Goal: Ask a question: Seek information or help from site administrators or community

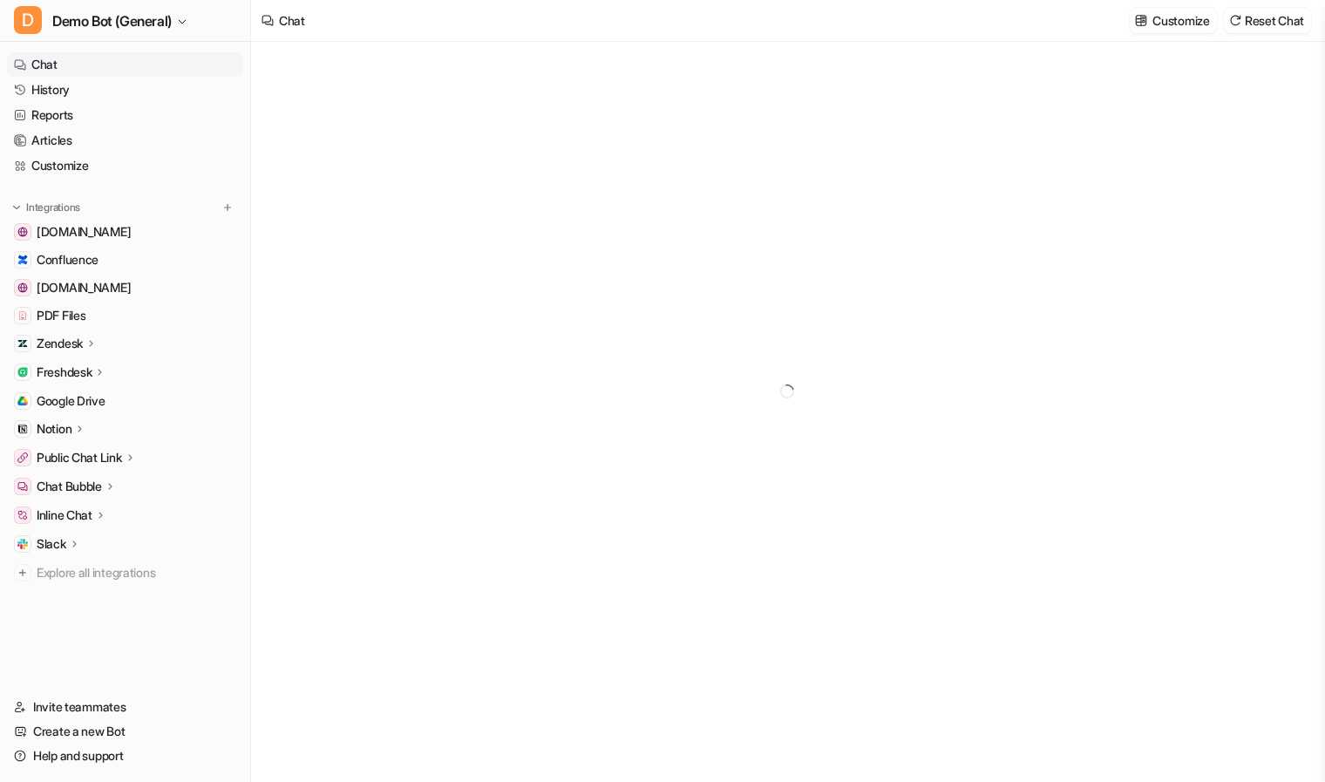
click at [368, 463] on div at bounding box center [787, 412] width 1072 height 740
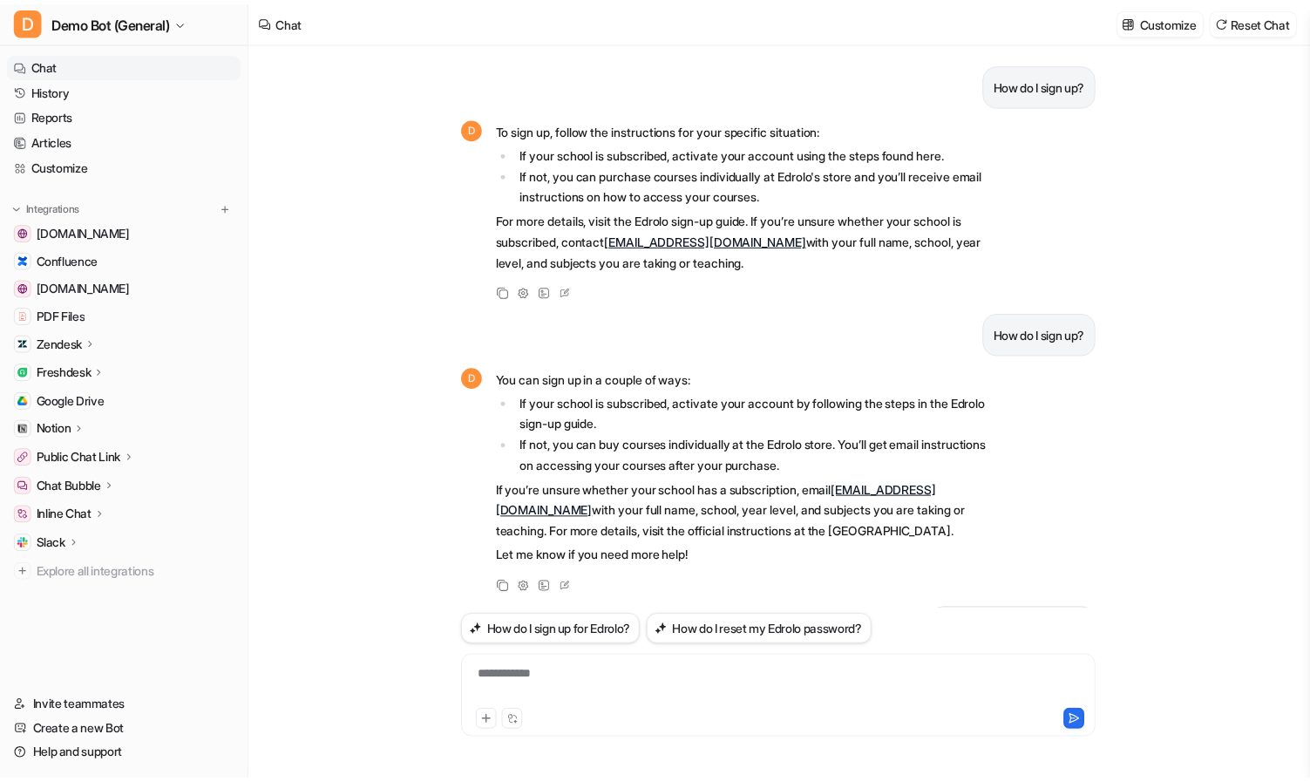
scroll to position [319, 0]
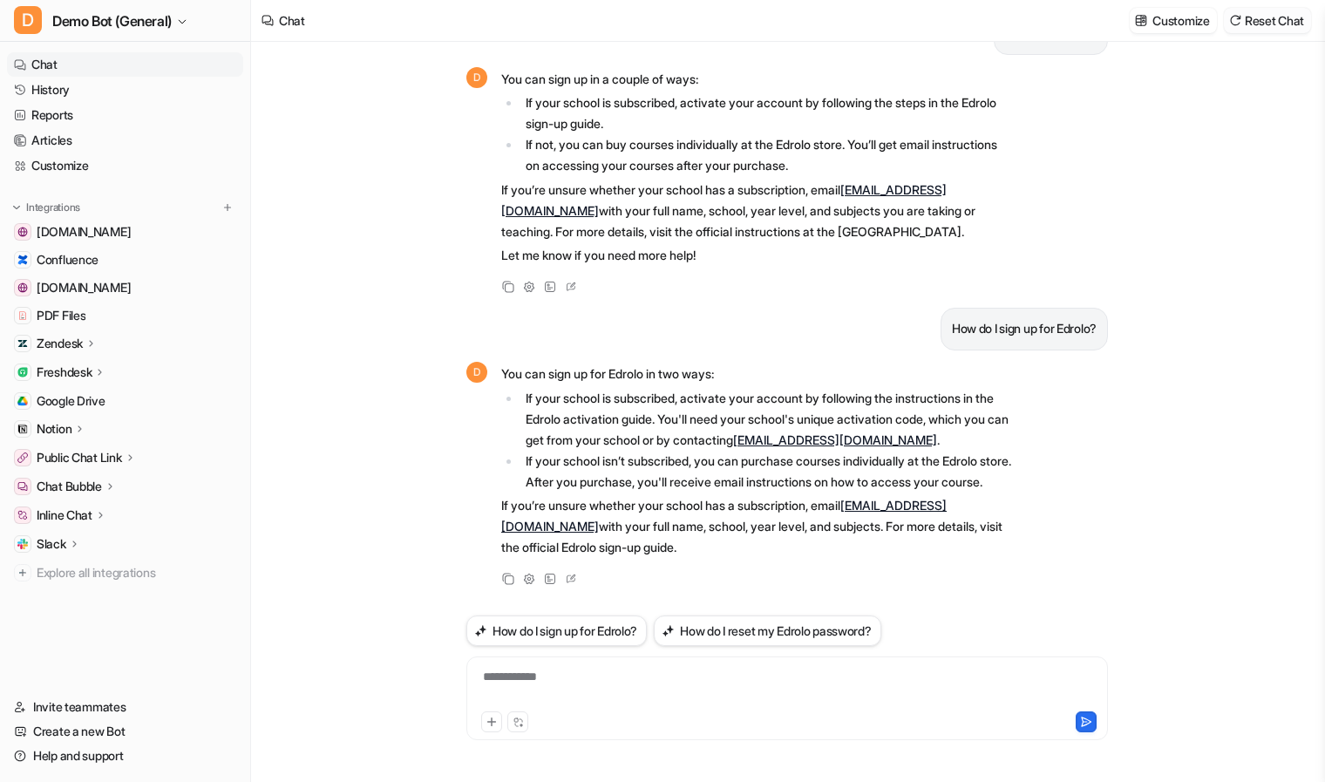
click at [1252, 27] on button "Reset Chat" at bounding box center [1267, 20] width 87 height 25
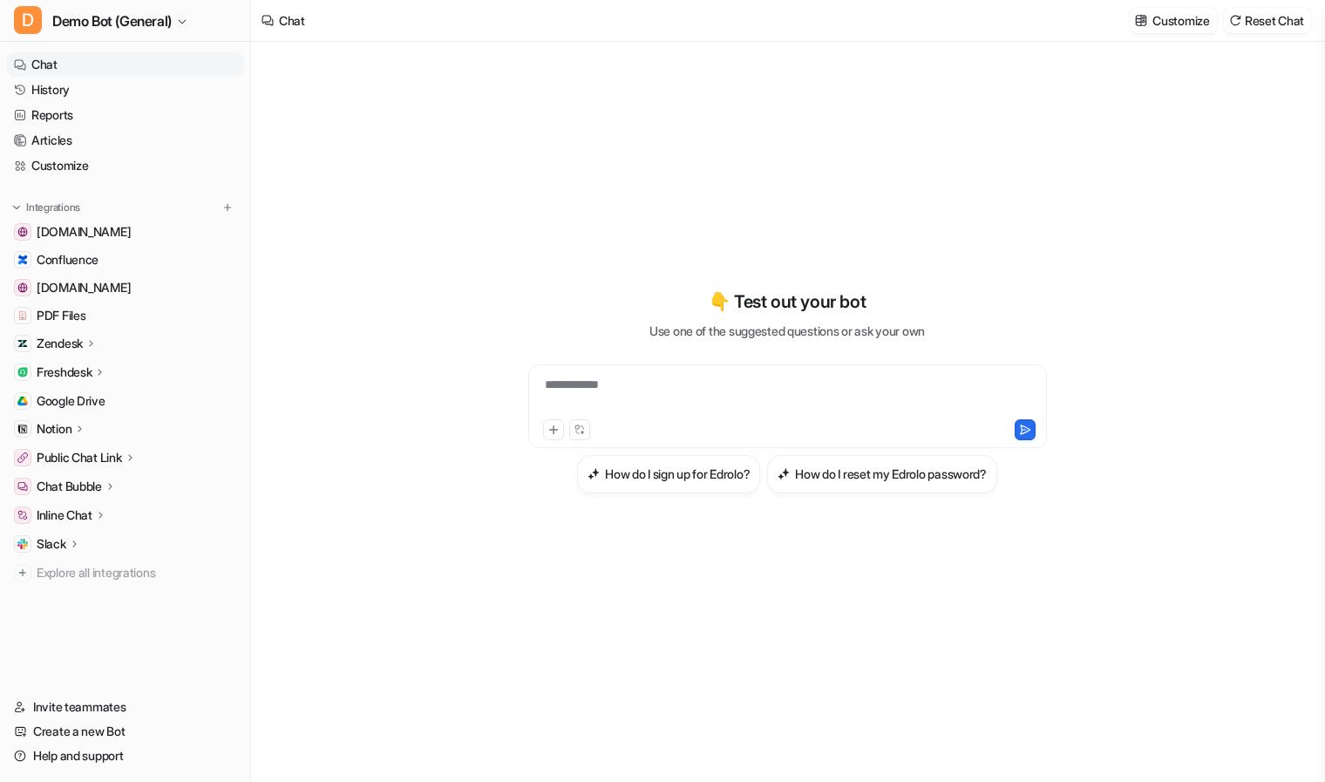
click at [1157, 713] on div "**********" at bounding box center [787, 412] width 1072 height 740
click at [642, 266] on div "**********" at bounding box center [787, 391] width 642 height 547
click at [76, 349] on p "Zendesk" at bounding box center [60, 343] width 46 height 17
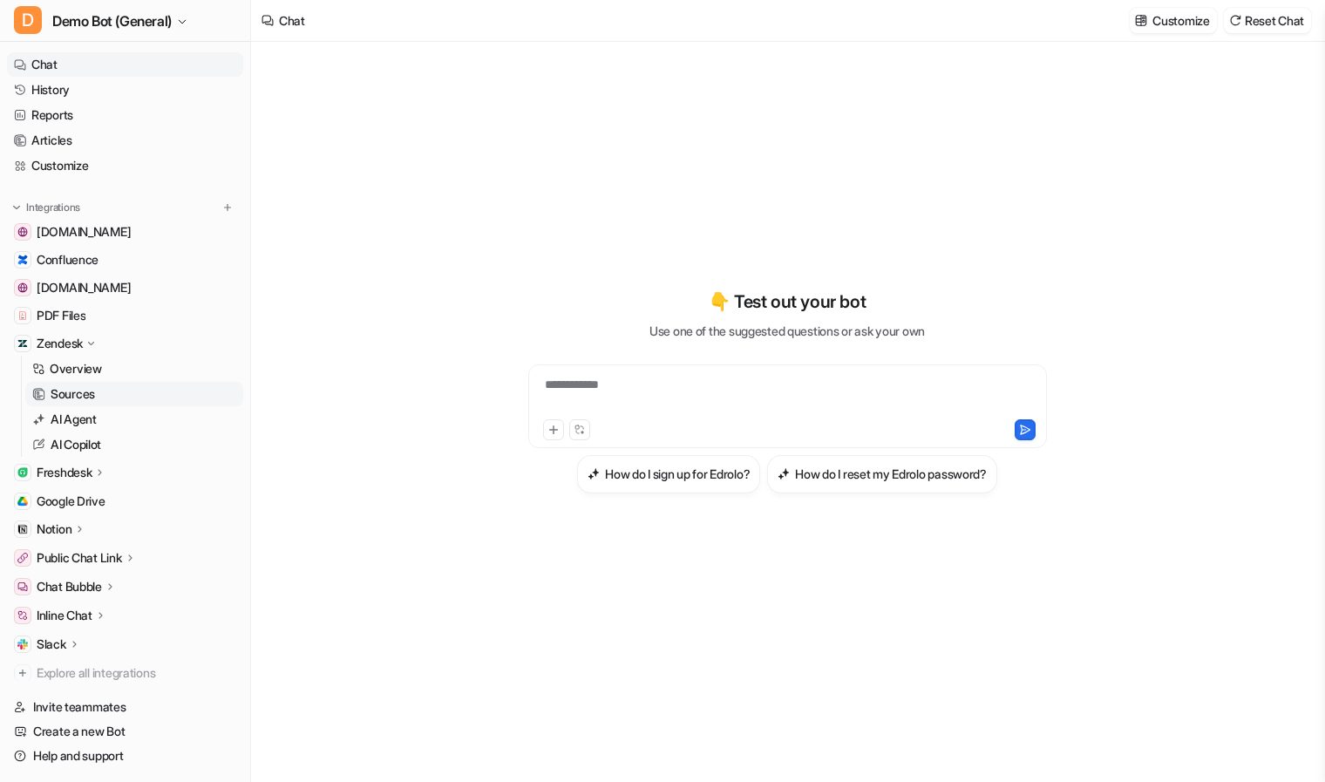
click at [171, 387] on link "Sources" at bounding box center [134, 394] width 218 height 24
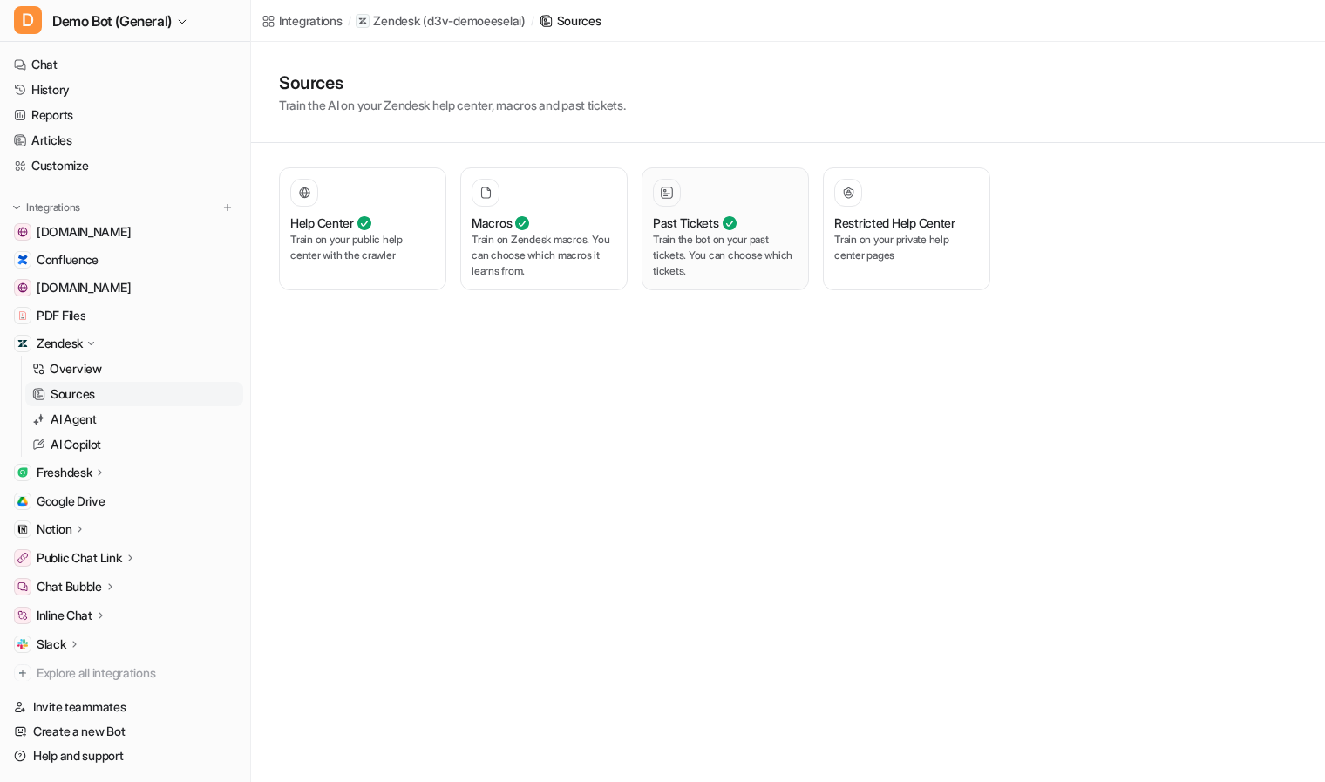
click at [711, 202] on div at bounding box center [725, 193] width 145 height 28
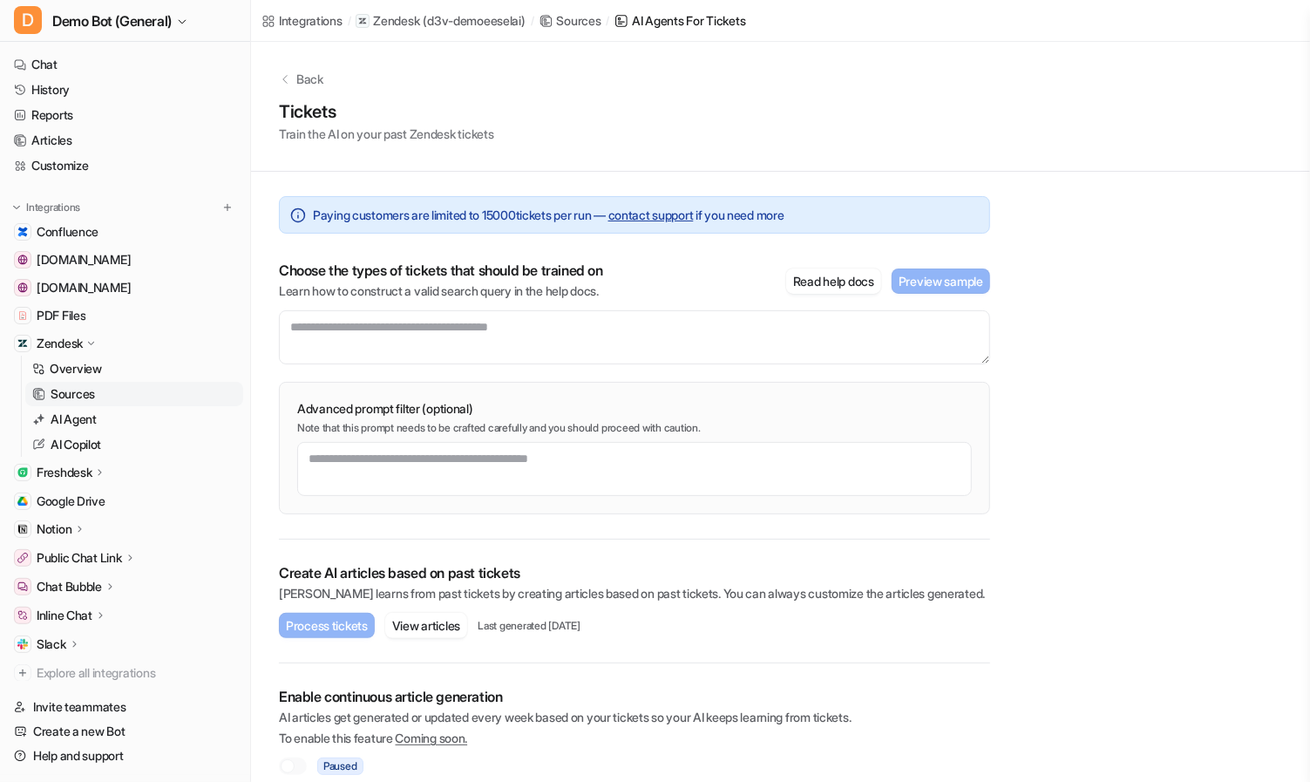
scroll to position [18, 0]
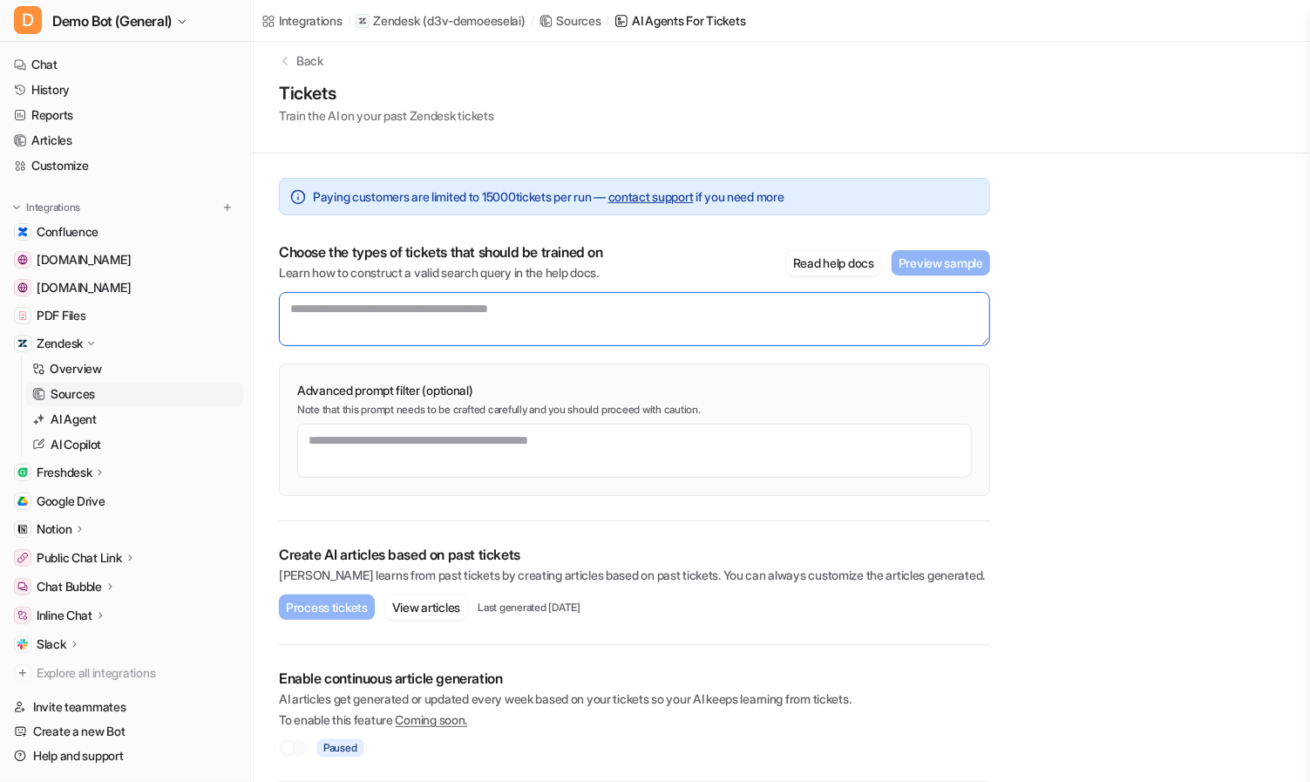
click at [346, 329] on textarea at bounding box center [634, 319] width 711 height 54
click at [85, 139] on link "Articles" at bounding box center [125, 140] width 236 height 24
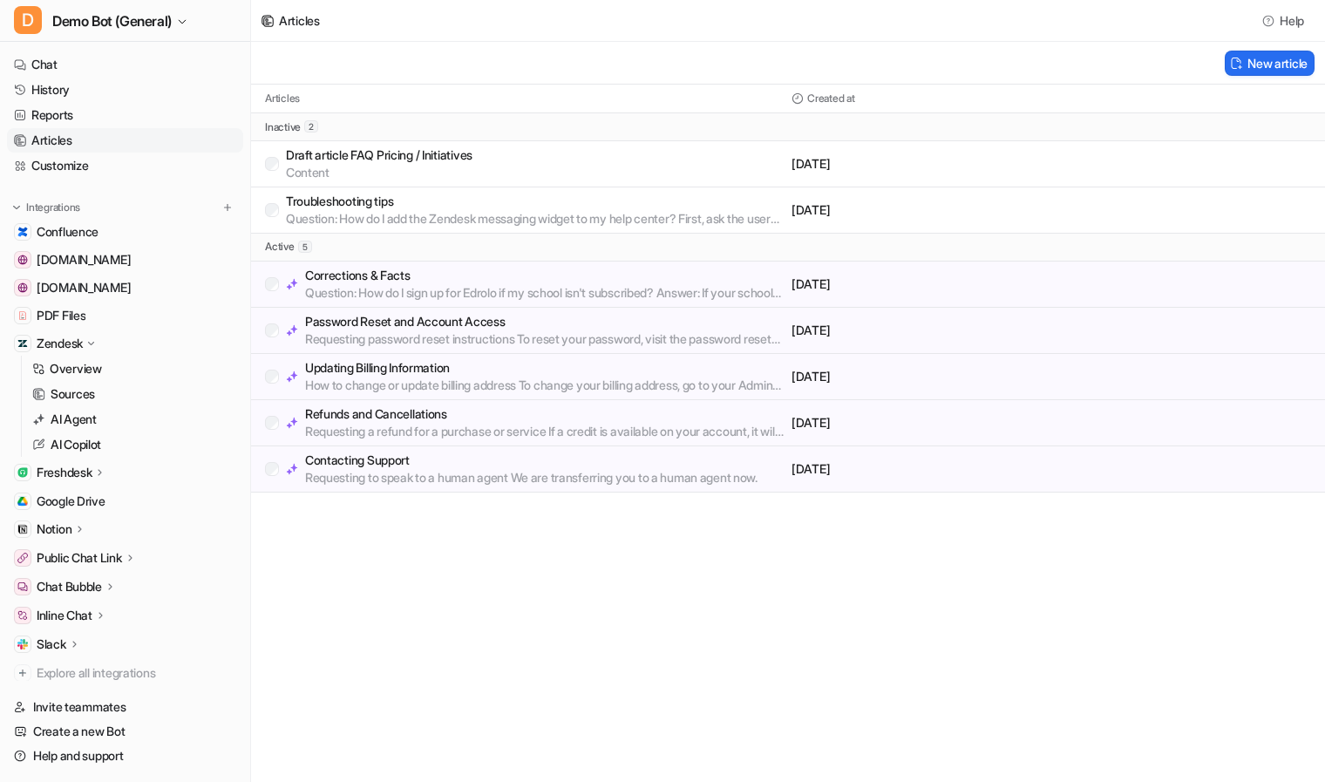
click at [388, 413] on p "Refunds and Cancellations" at bounding box center [544, 413] width 479 height 17
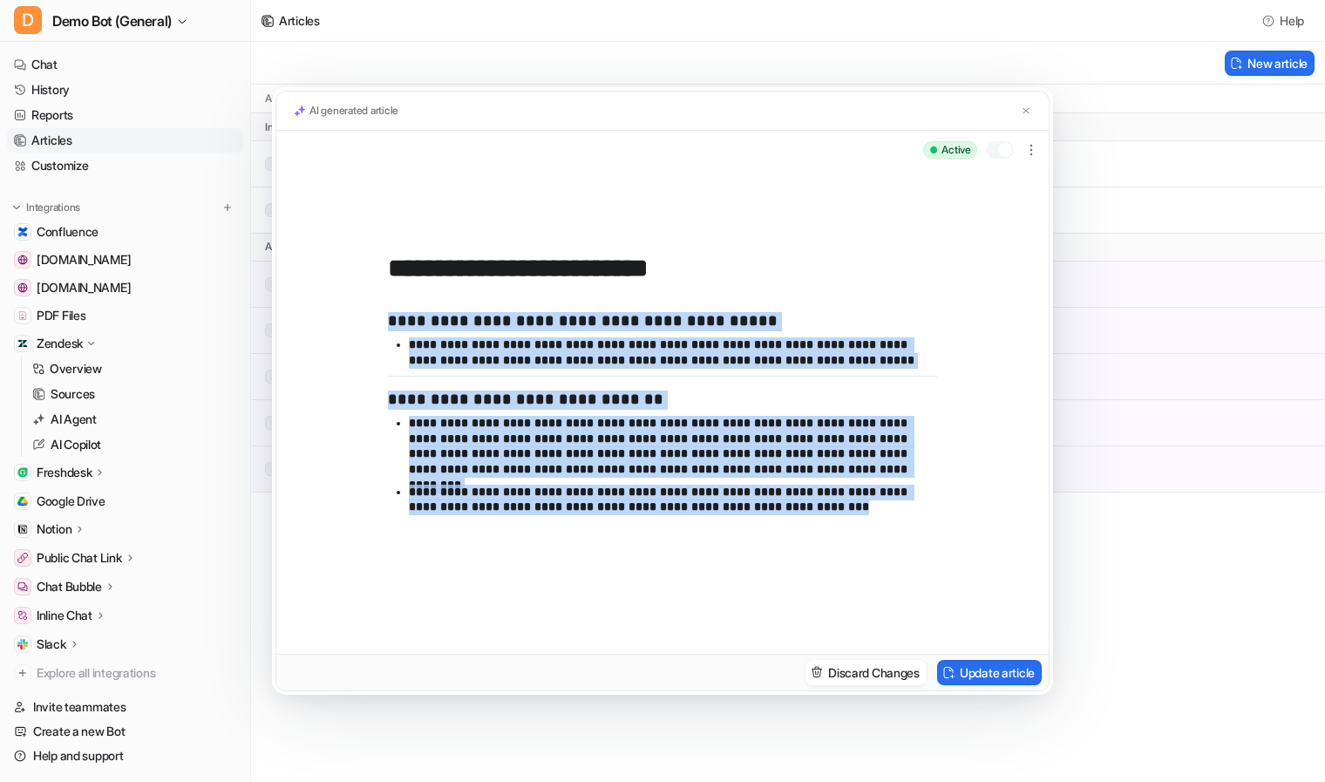
drag, startPoint x: 781, startPoint y: 520, endPoint x: 363, endPoint y: 334, distance: 458.2
click at [363, 334] on div "**********" at bounding box center [662, 411] width 772 height 485
click at [755, 506] on p "**********" at bounding box center [673, 500] width 528 height 31
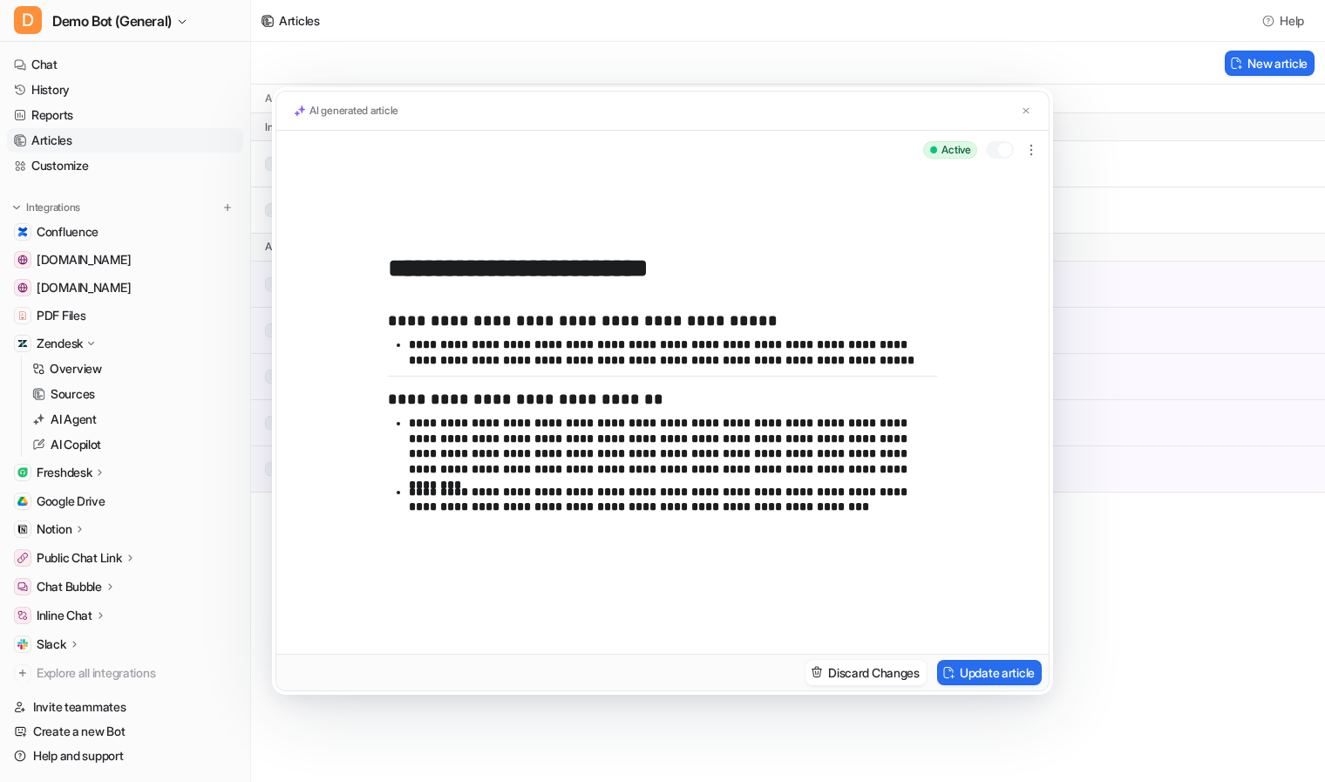
click at [791, 517] on ul "**********" at bounding box center [662, 469] width 549 height 106
click at [999, 153] on div at bounding box center [1005, 150] width 14 height 14
click at [990, 159] on label at bounding box center [1000, 149] width 28 height 17
click at [1129, 425] on div "**********" at bounding box center [662, 391] width 1325 height 782
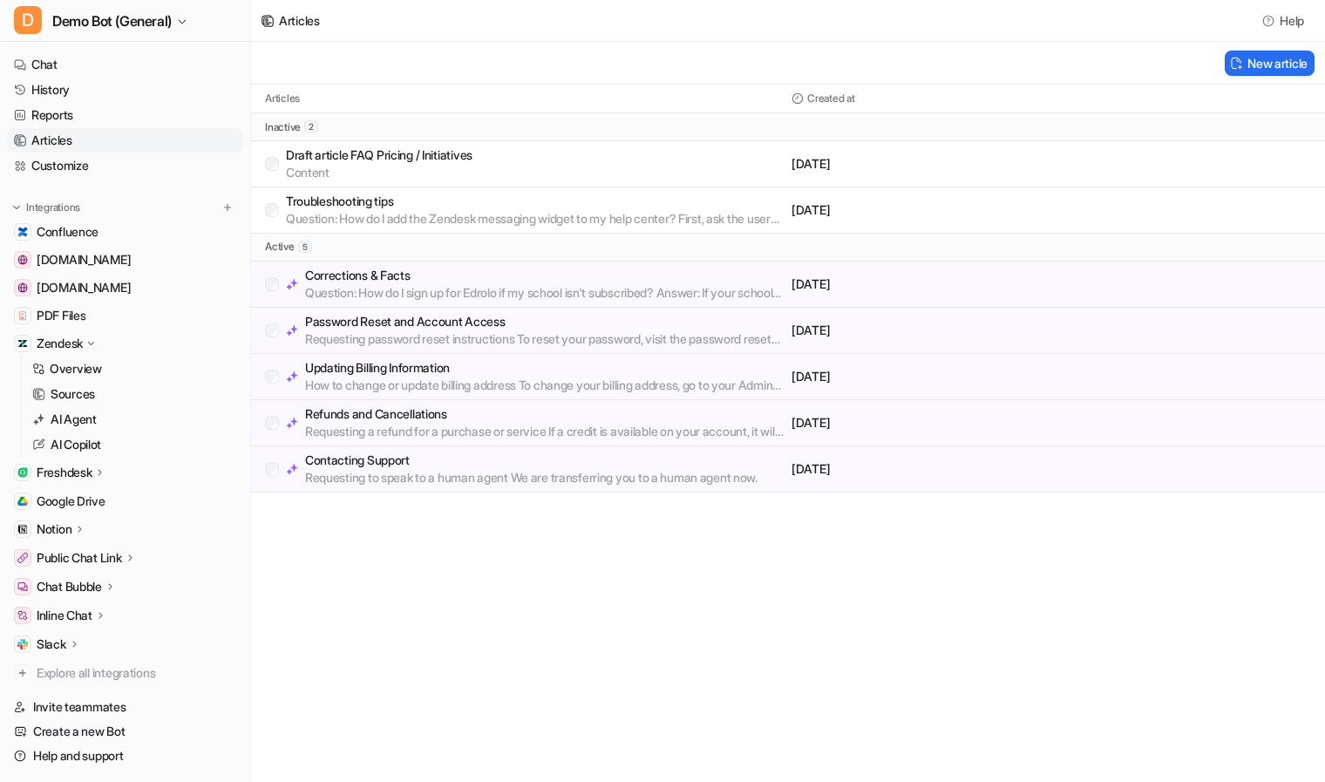
click at [694, 594] on div "Articles Help New article Articles Created at inactive 2 Draft article FAQ Pric…" at bounding box center [662, 391] width 1325 height 782
click at [94, 153] on link "Customize" at bounding box center [125, 165] width 236 height 24
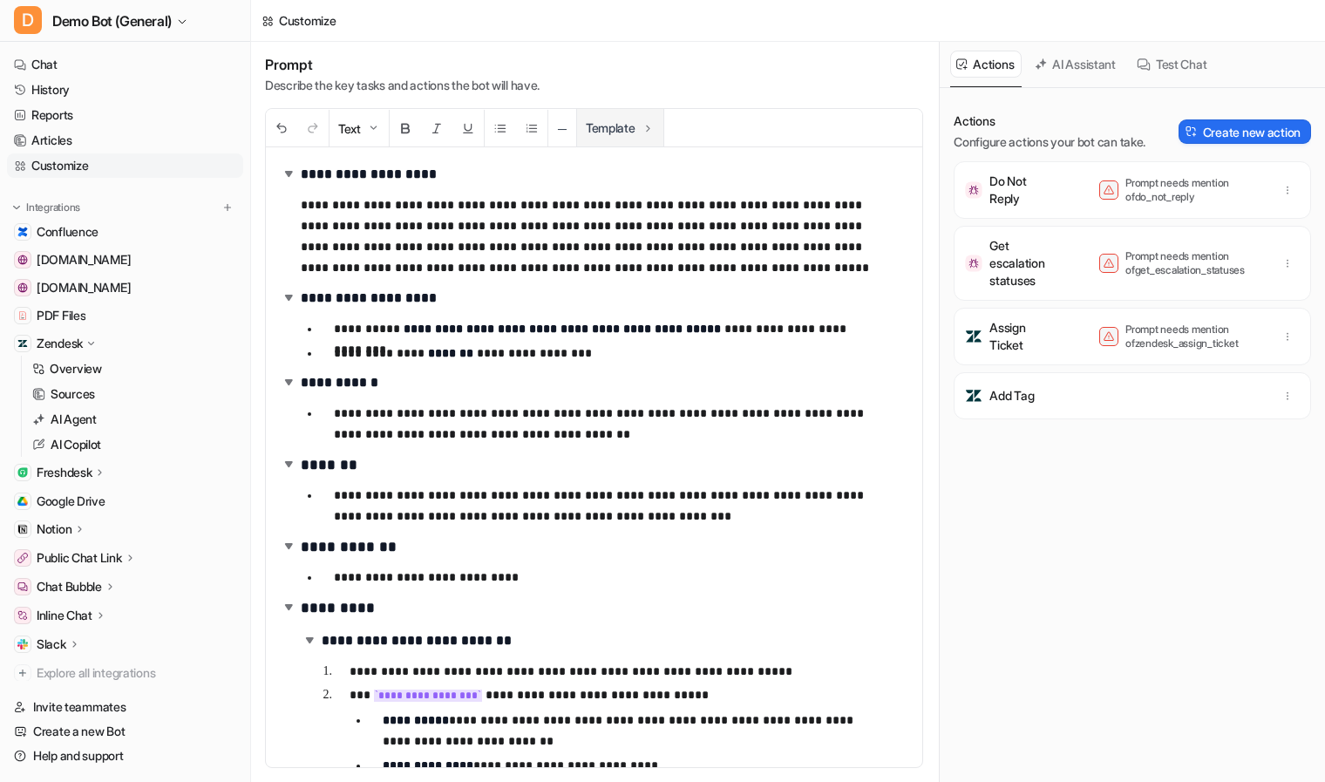
click at [632, 124] on button "Template" at bounding box center [620, 127] width 86 height 37
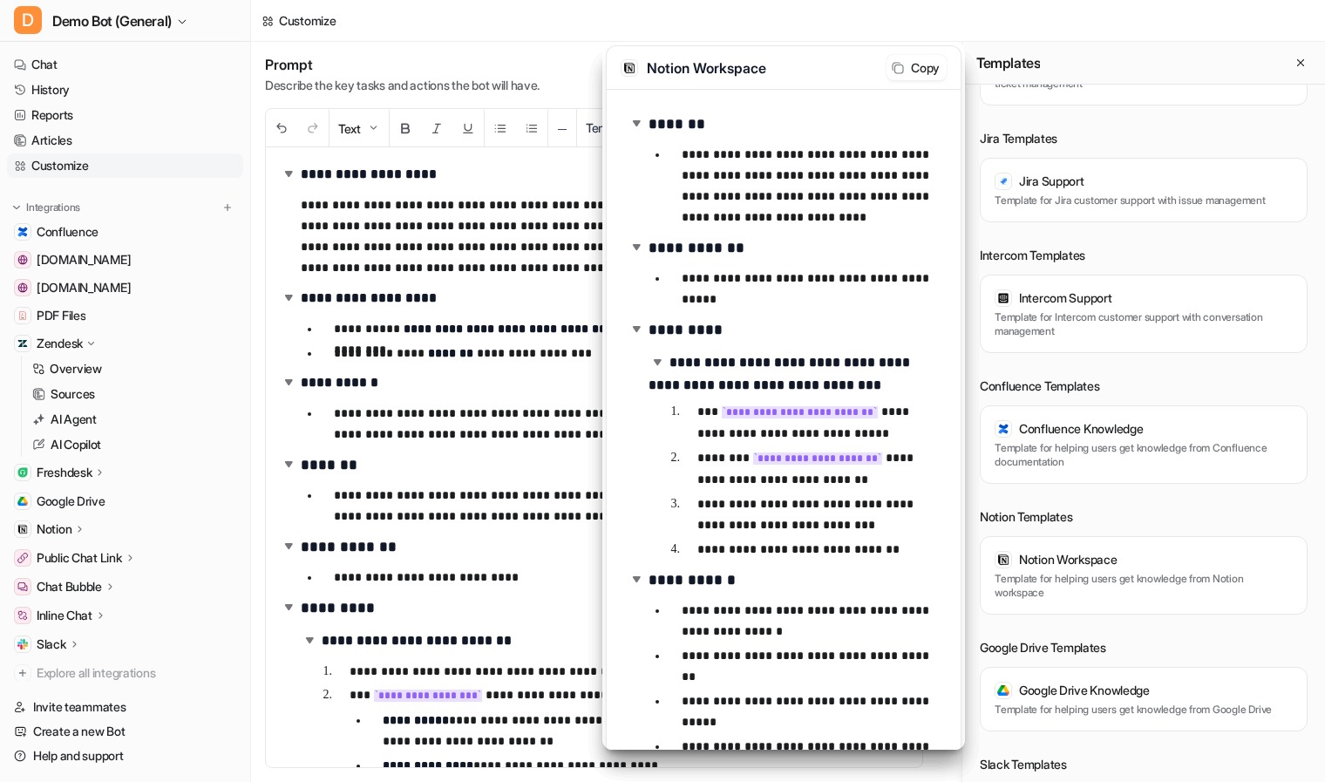
scroll to position [804, 0]
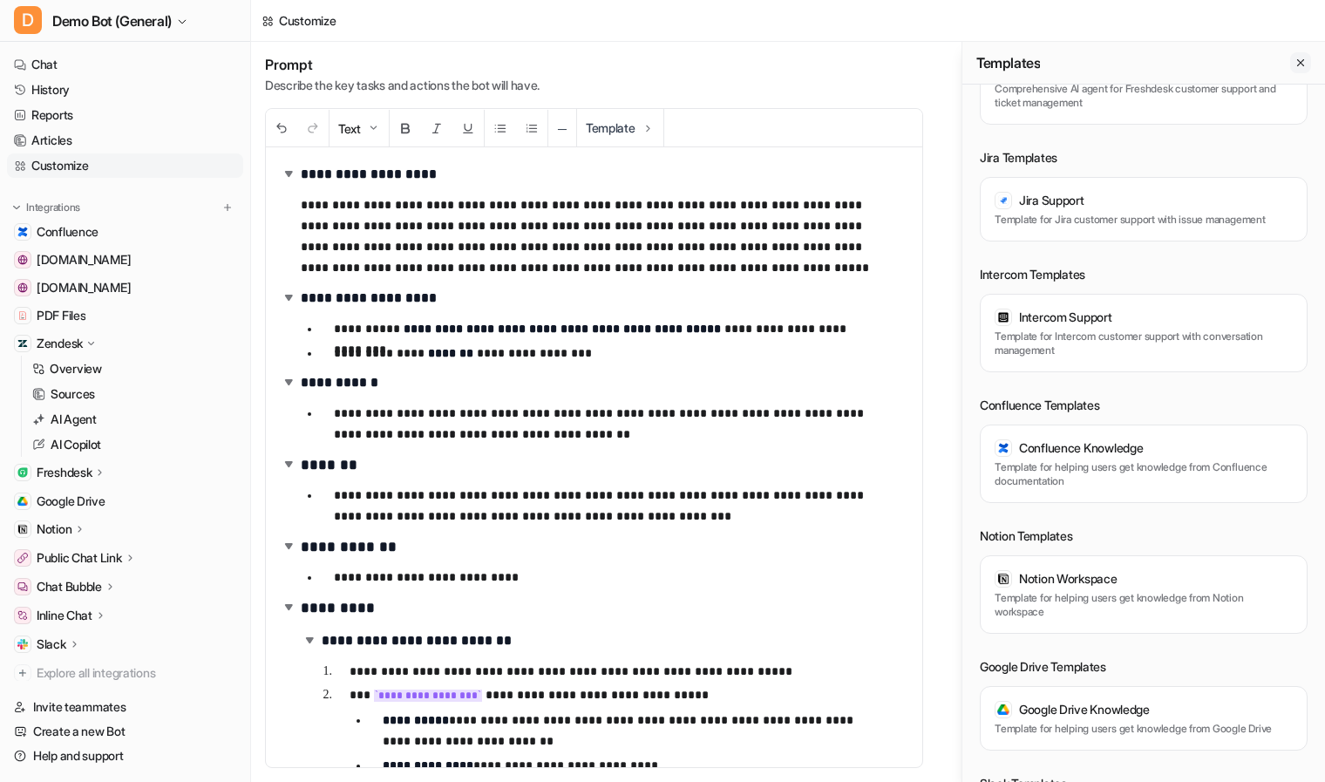
click at [1299, 63] on icon "Close flyout" at bounding box center [1301, 63] width 12 height 12
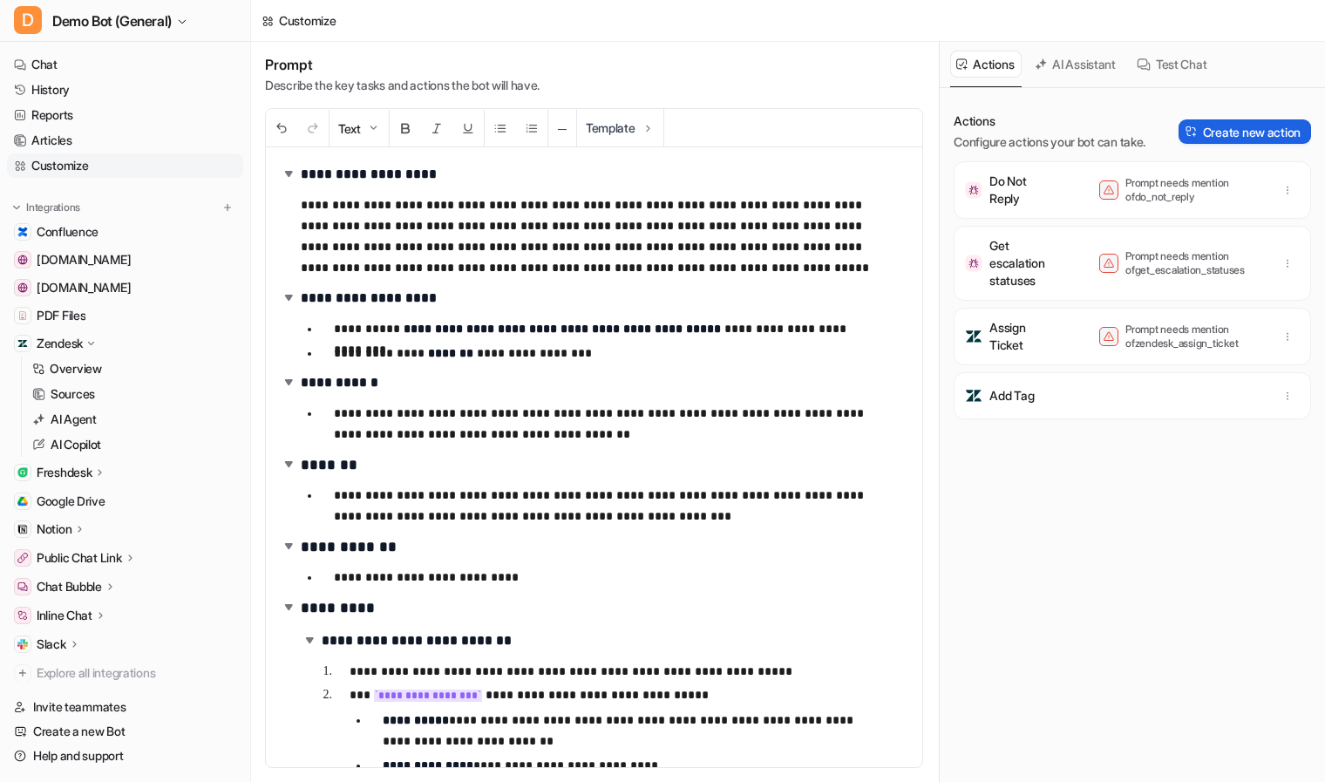
click at [1267, 138] on button "Create new action" at bounding box center [1245, 131] width 133 height 24
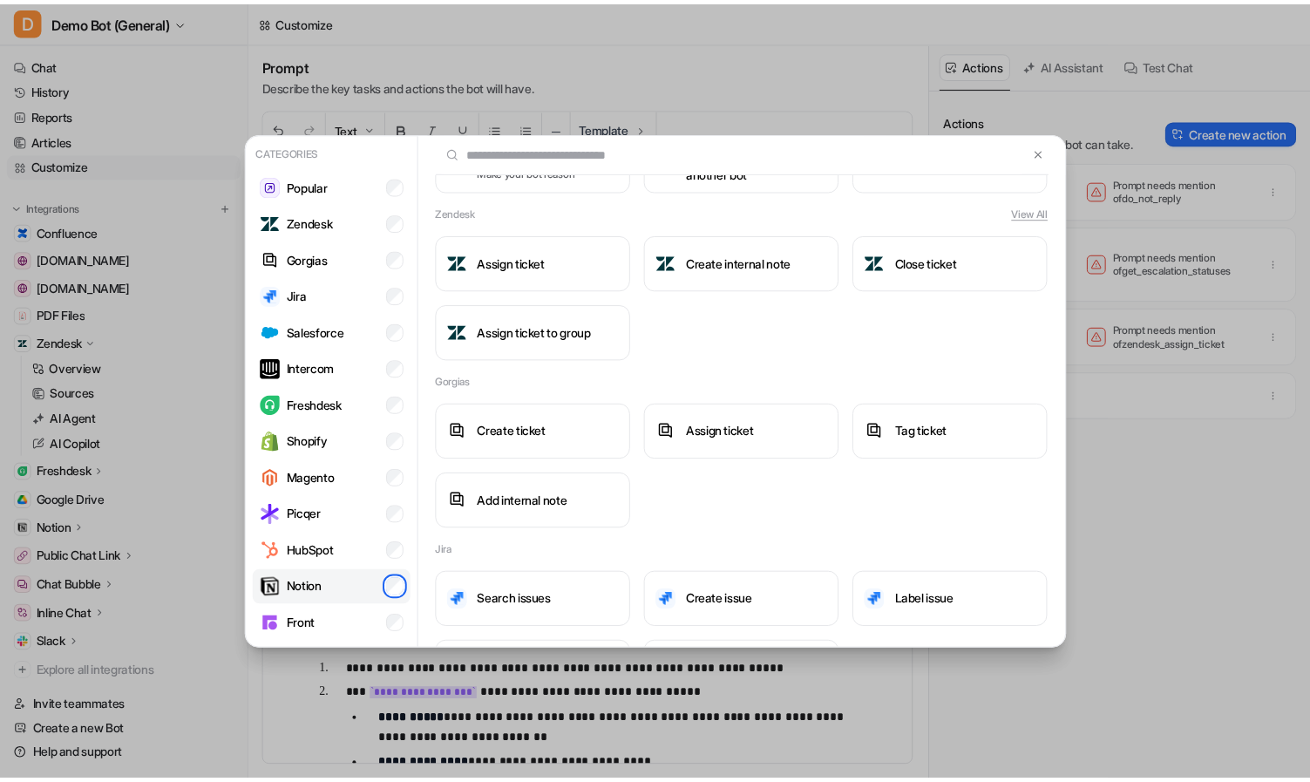
scroll to position [0, 0]
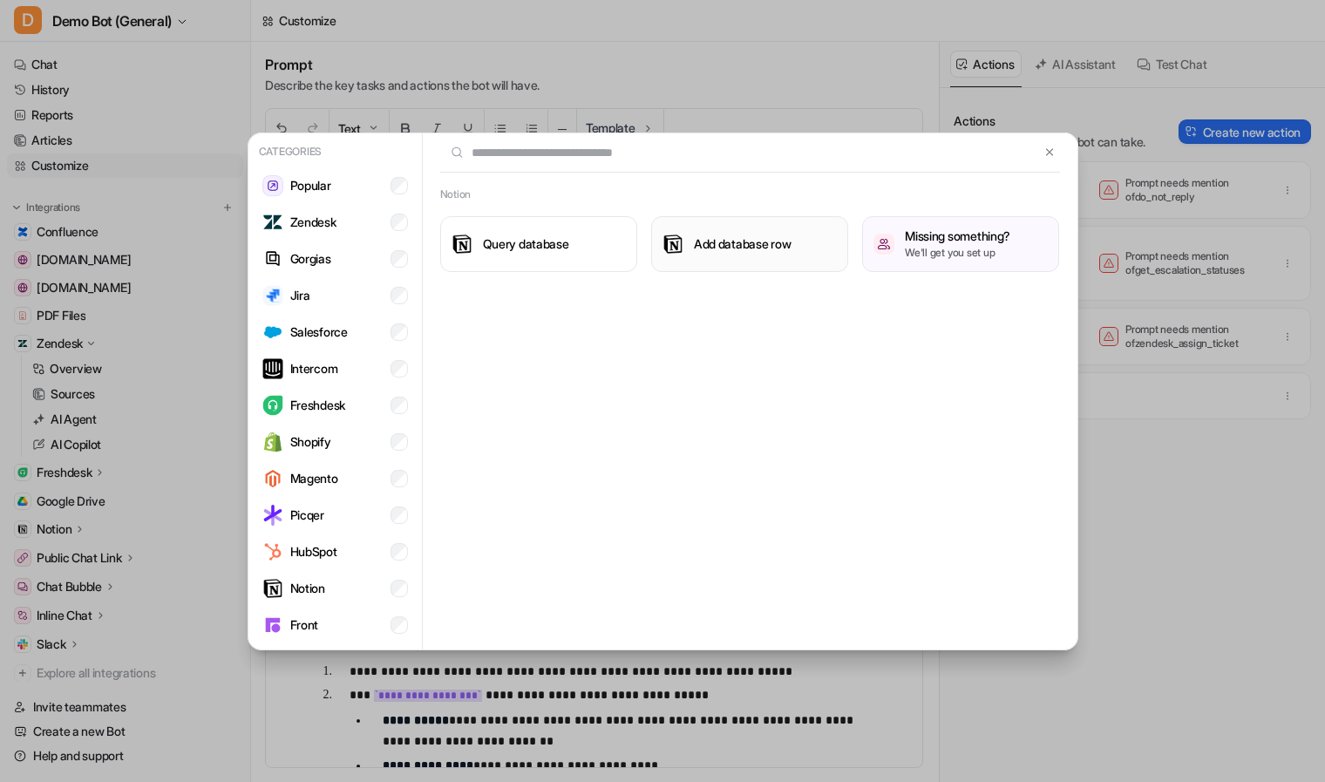
click at [719, 256] on button "Add database row" at bounding box center [749, 244] width 197 height 56
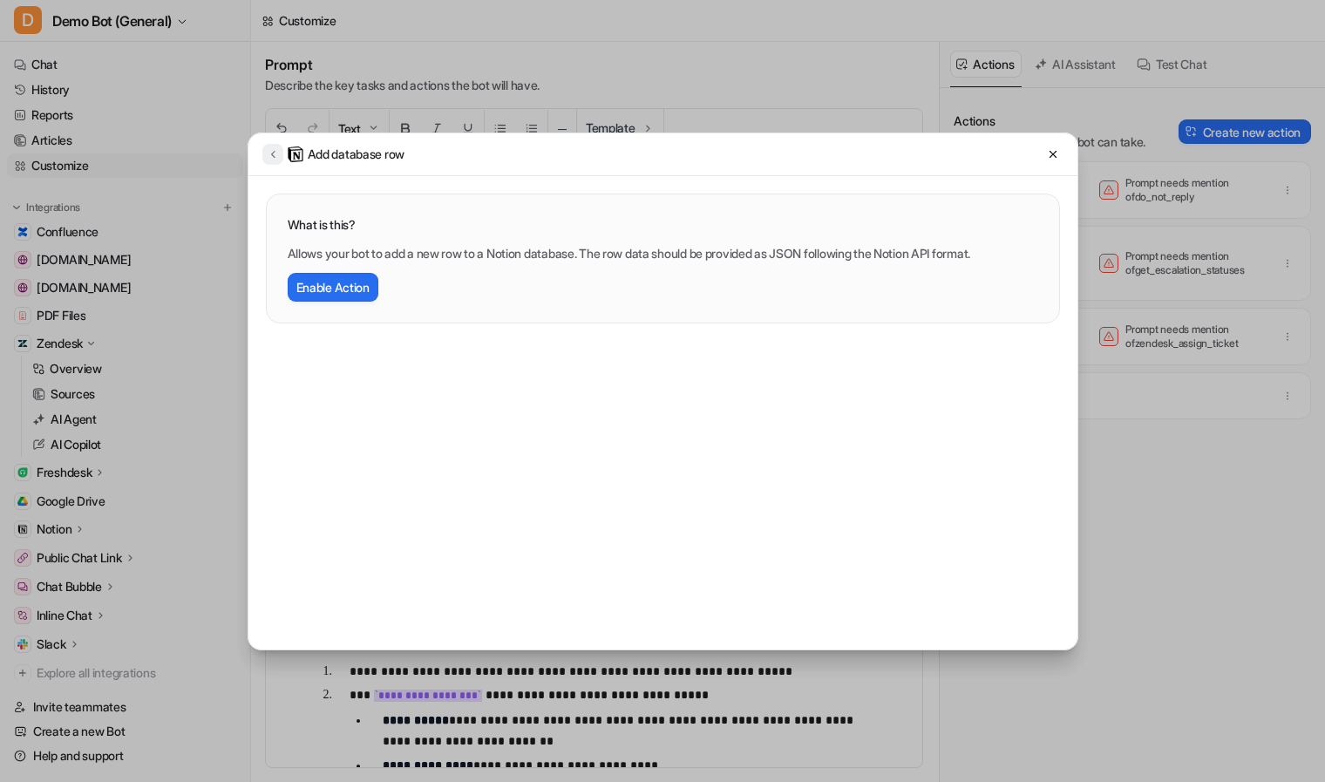
click at [276, 160] on icon at bounding box center [273, 153] width 12 height 13
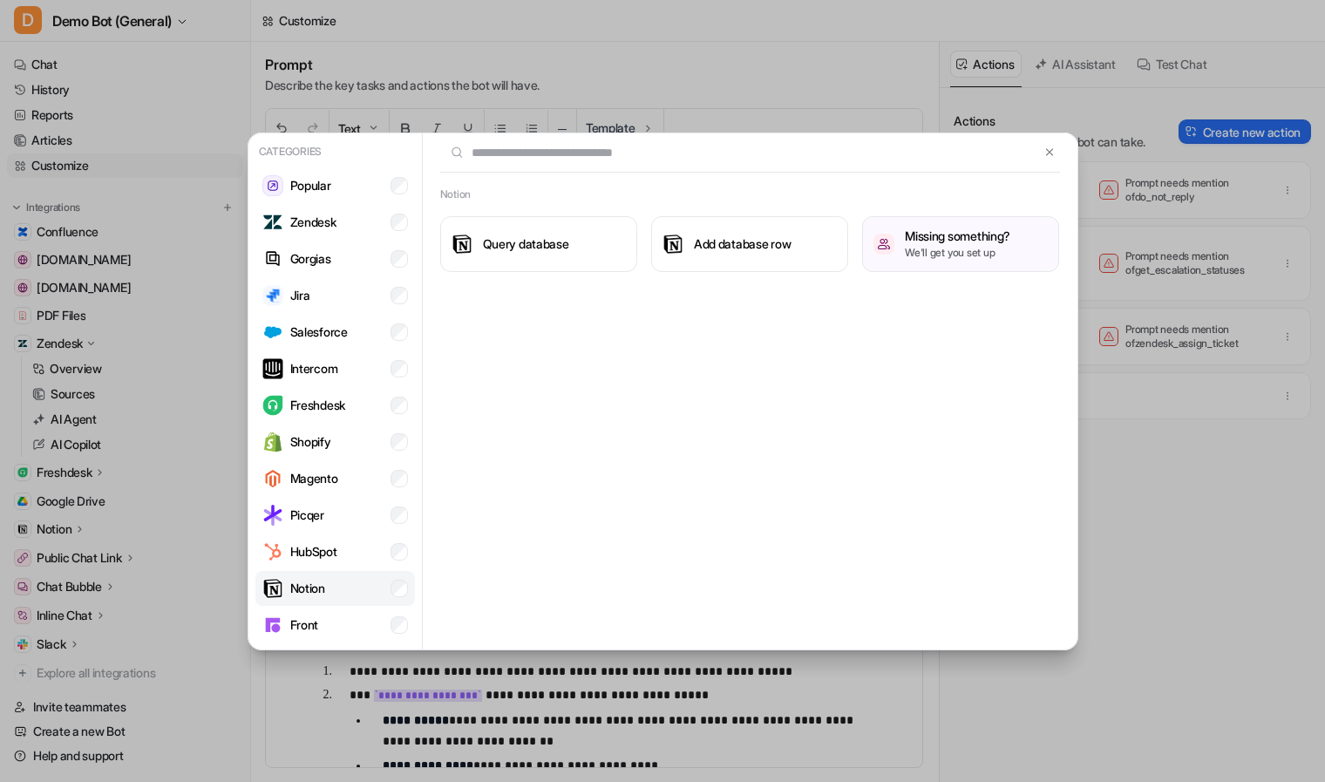
click at [335, 599] on li "Notion" at bounding box center [335, 588] width 160 height 35
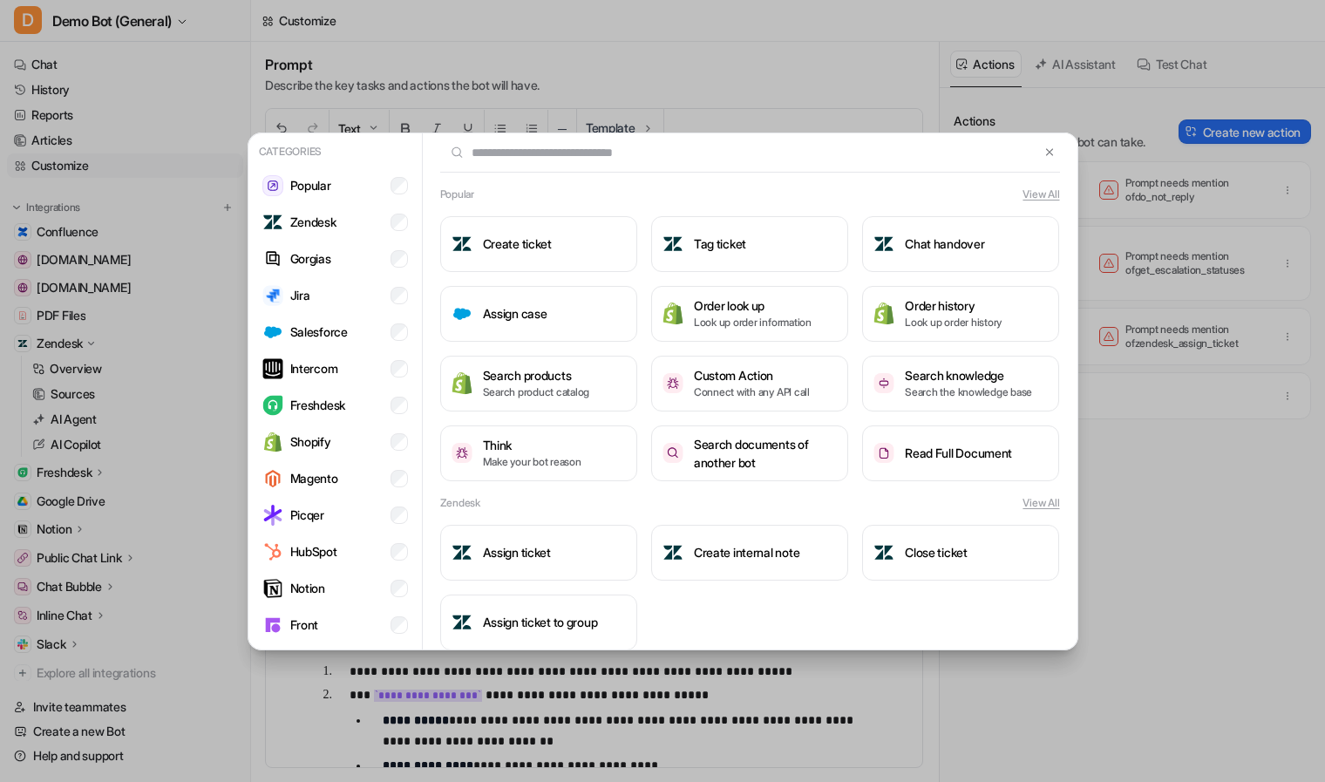
click at [1156, 420] on div "Categories Popular Zendesk Gorgias Jira Salesforce Intercom Freshdesk Shopify M…" at bounding box center [662, 391] width 1325 height 782
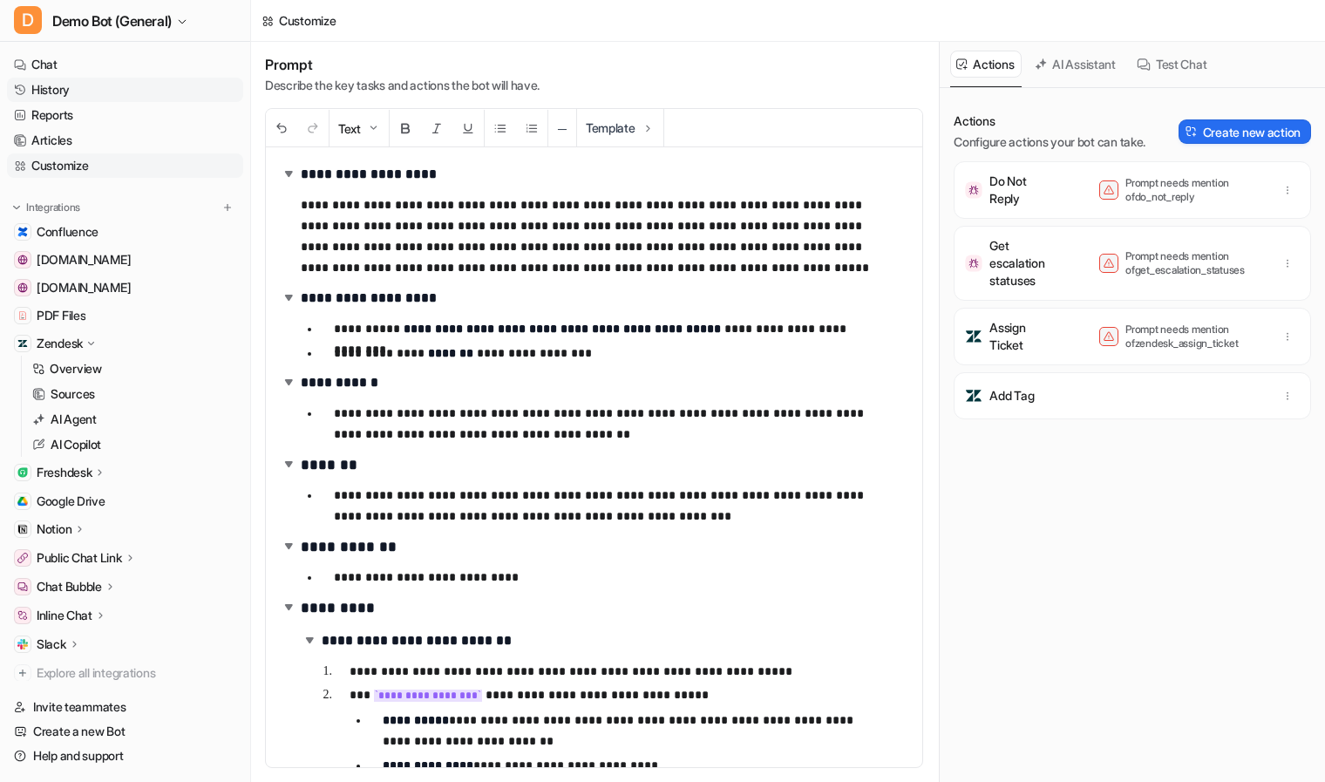
click at [70, 93] on link "History" at bounding box center [125, 90] width 236 height 24
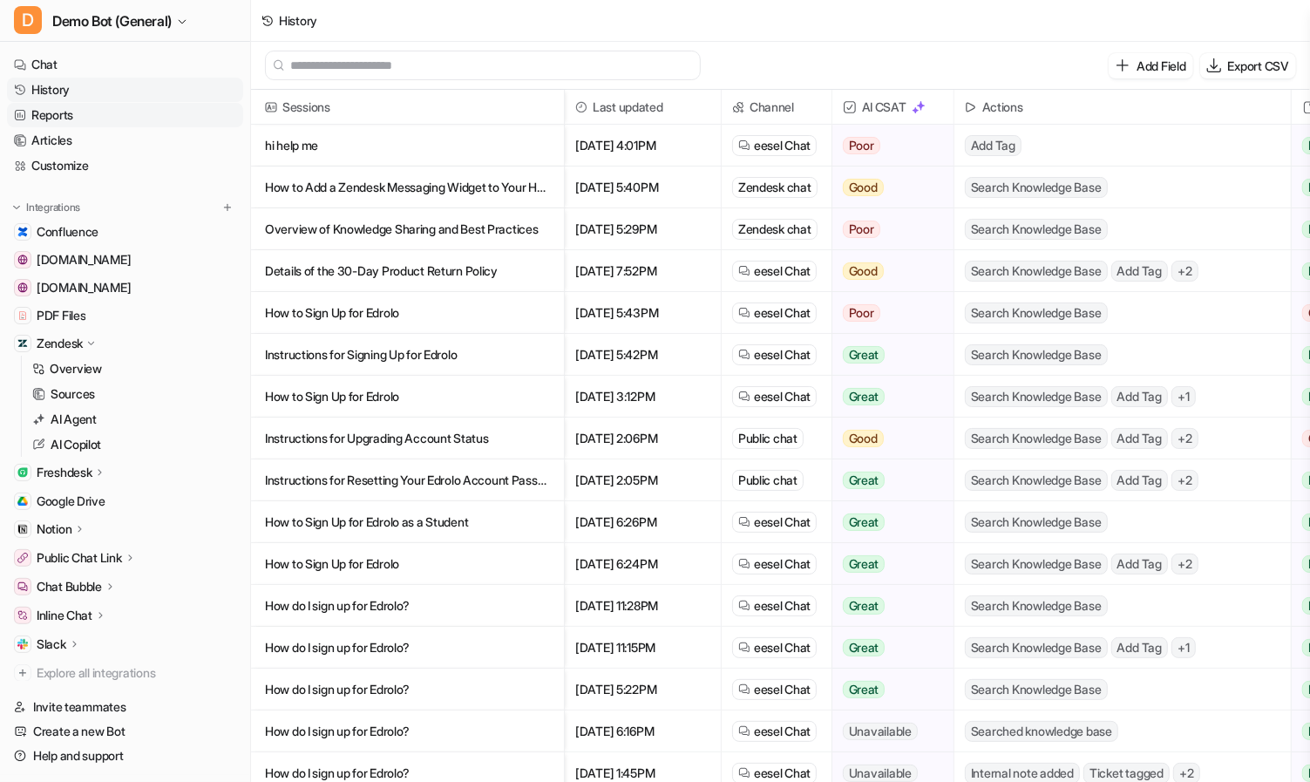
click at [98, 115] on link "Reports" at bounding box center [125, 115] width 236 height 24
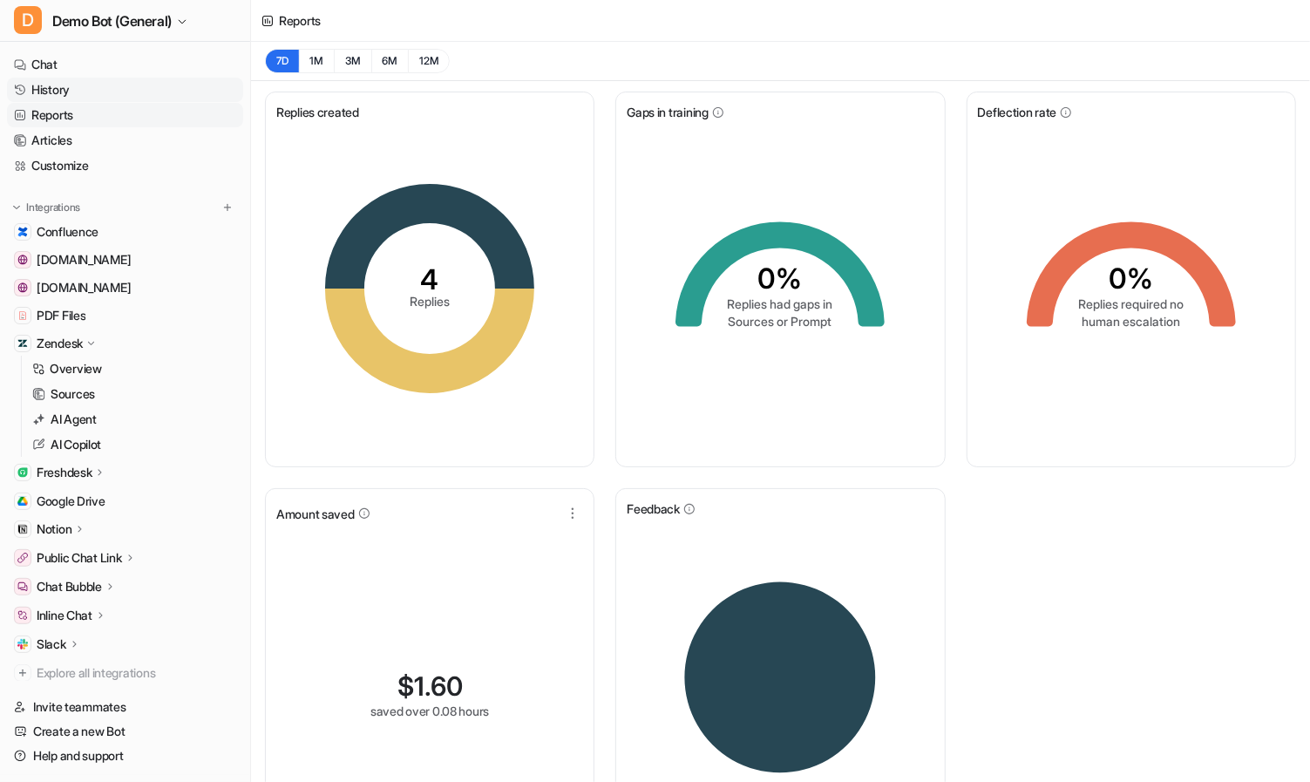
click at [133, 99] on link "History" at bounding box center [125, 90] width 236 height 24
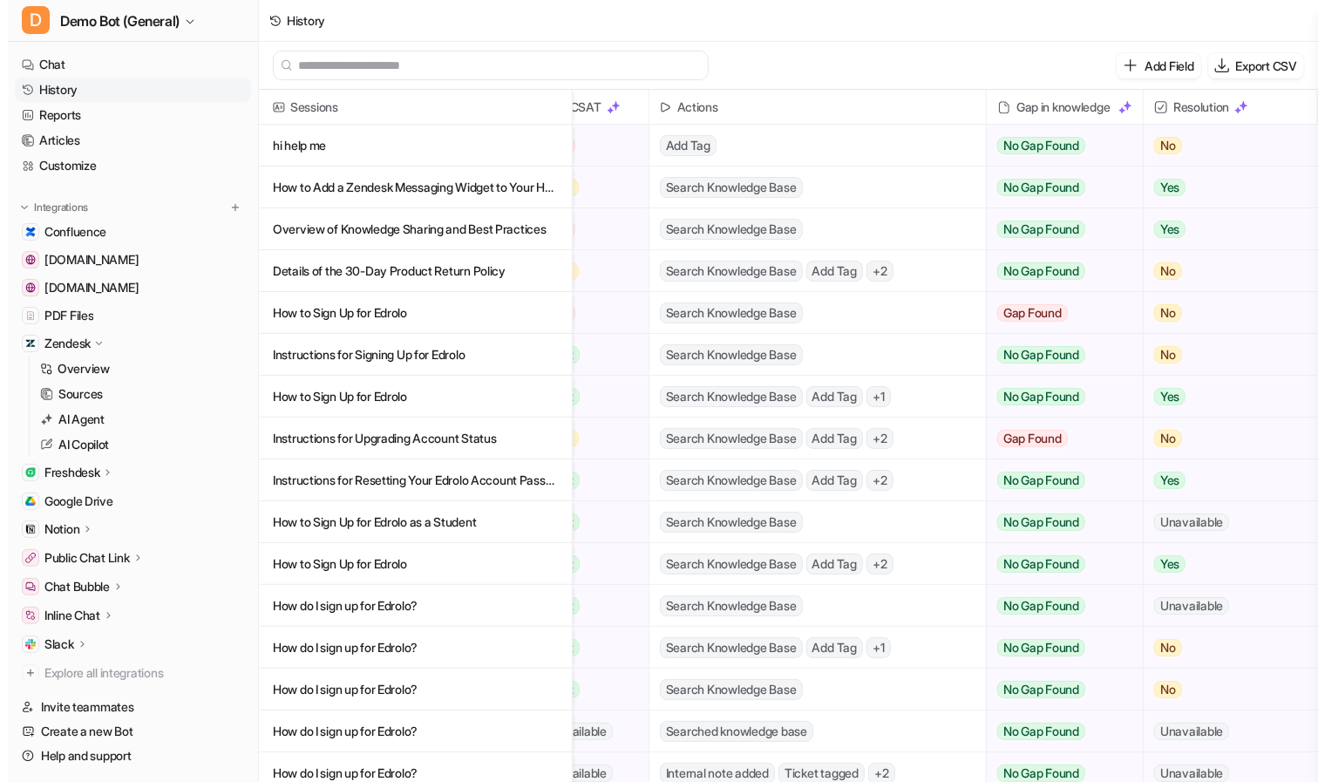
scroll to position [0, 327]
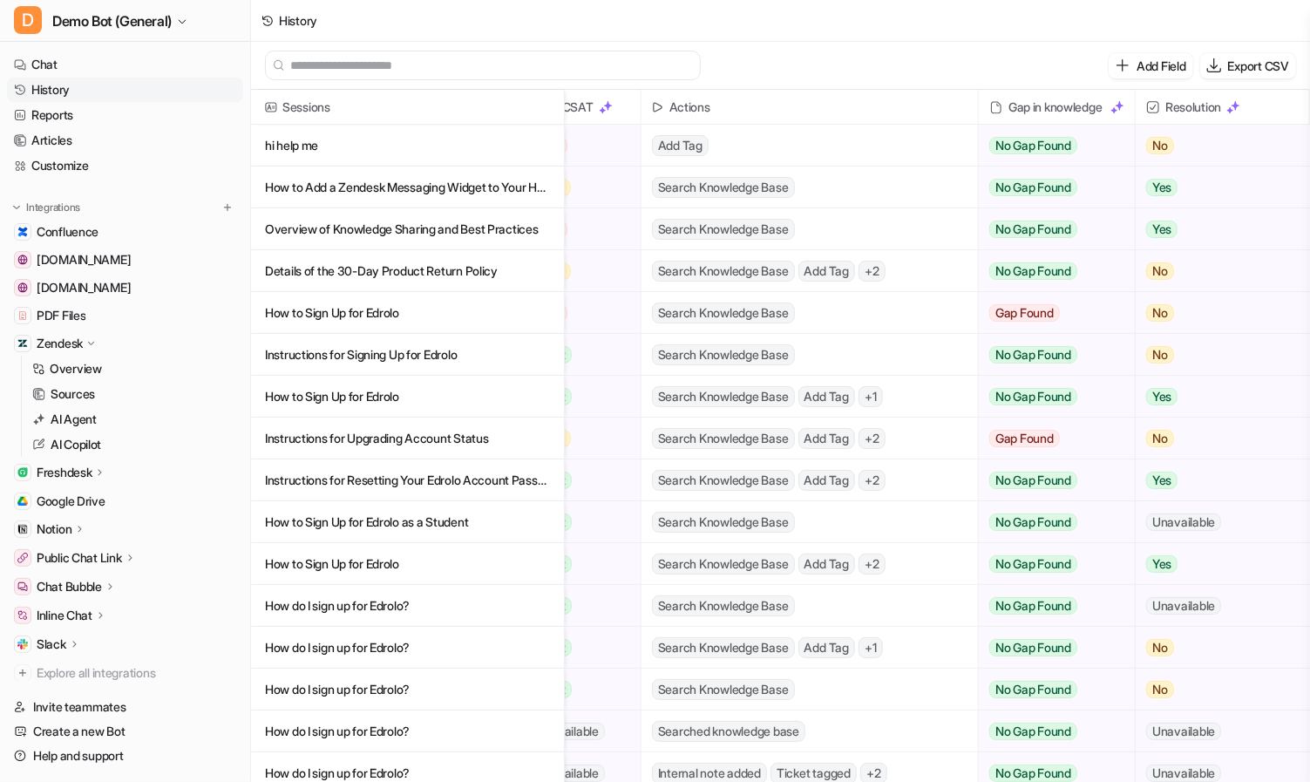
click at [377, 145] on p "hi help me" at bounding box center [407, 146] width 285 height 42
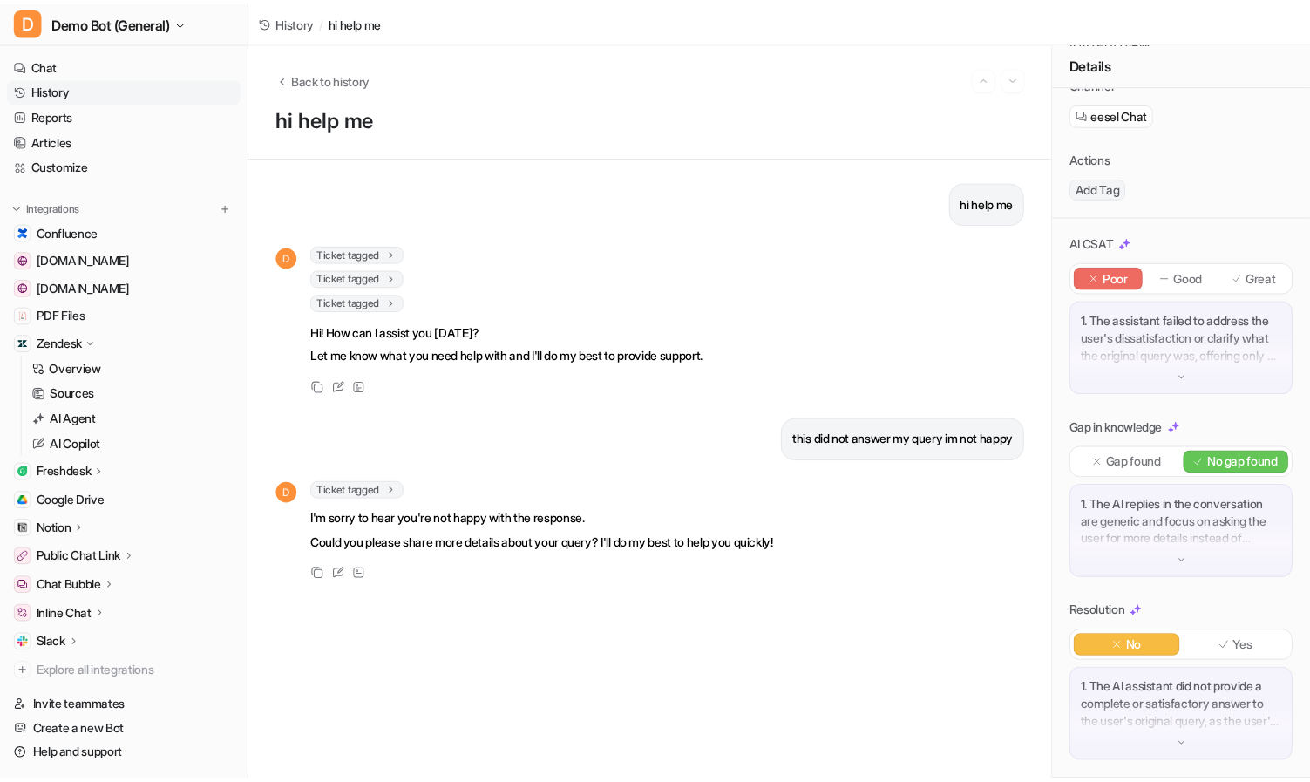
scroll to position [116, 0]
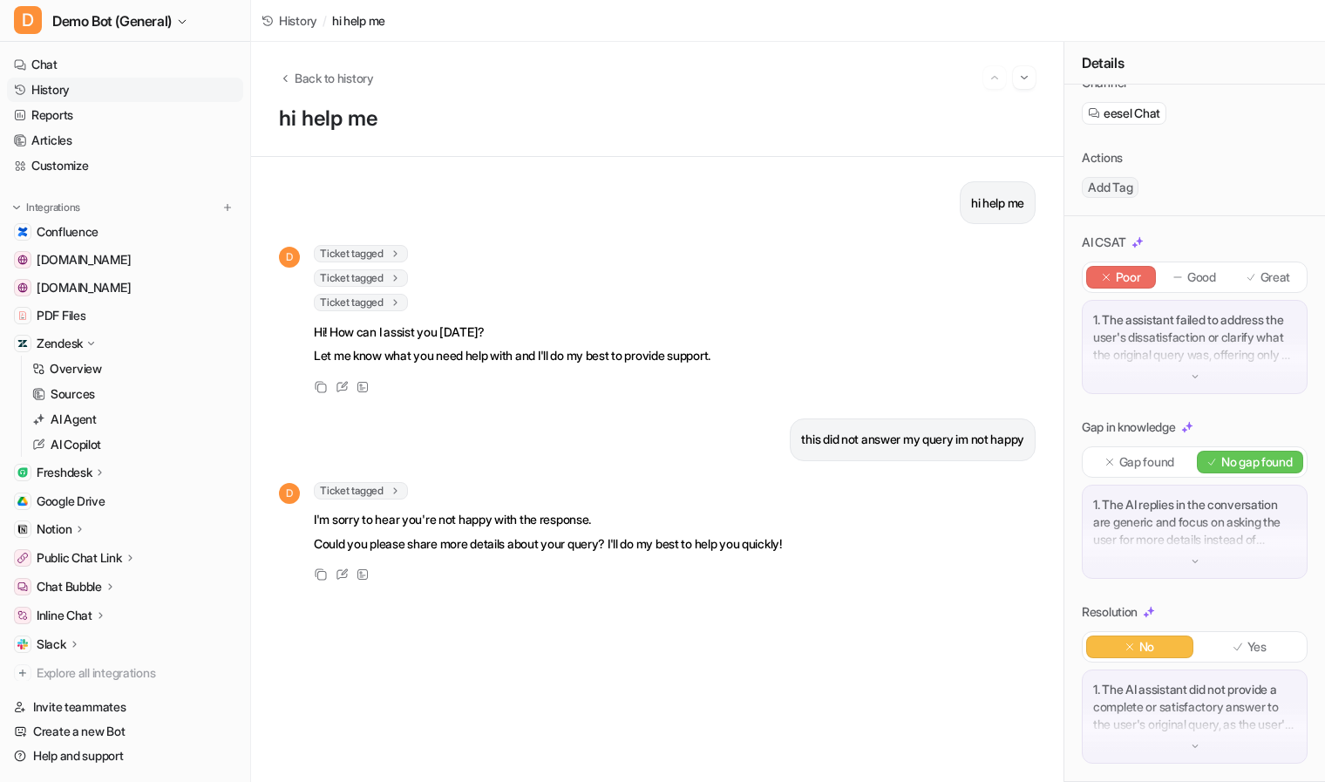
click at [1232, 641] on icon at bounding box center [1238, 647] width 12 height 12
drag, startPoint x: 1013, startPoint y: 448, endPoint x: 762, endPoint y: 415, distance: 253.2
click at [762, 415] on div "hi help me D Ticket tagged 1 A tag was applied to the ticket (This is a simulat…" at bounding box center [657, 469] width 757 height 576
click at [886, 494] on div "D Ticket tagged 1 A tag was applied to the ticket (This is a simulated response…" at bounding box center [657, 534] width 757 height 104
drag, startPoint x: 1015, startPoint y: 438, endPoint x: 759, endPoint y: 434, distance: 255.5
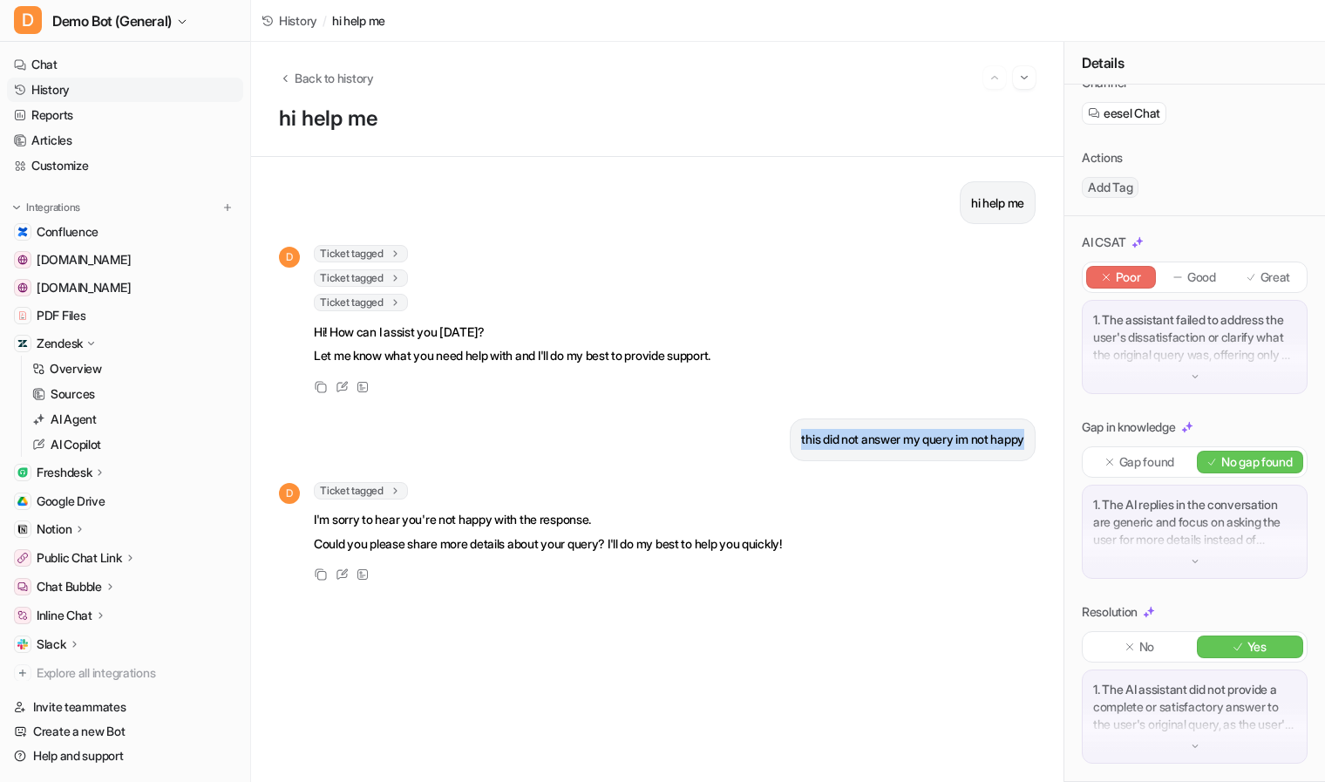
click at [759, 434] on div "this did not answer my query im not happy" at bounding box center [657, 439] width 757 height 43
click at [1148, 645] on p "No" at bounding box center [1146, 646] width 15 height 17
drag, startPoint x: 762, startPoint y: 445, endPoint x: 1027, endPoint y: 458, distance: 265.3
click at [1027, 458] on div "hi help me D Ticket tagged 1 A tag was applied to the ticket (This is a simulat…" at bounding box center [657, 469] width 812 height 625
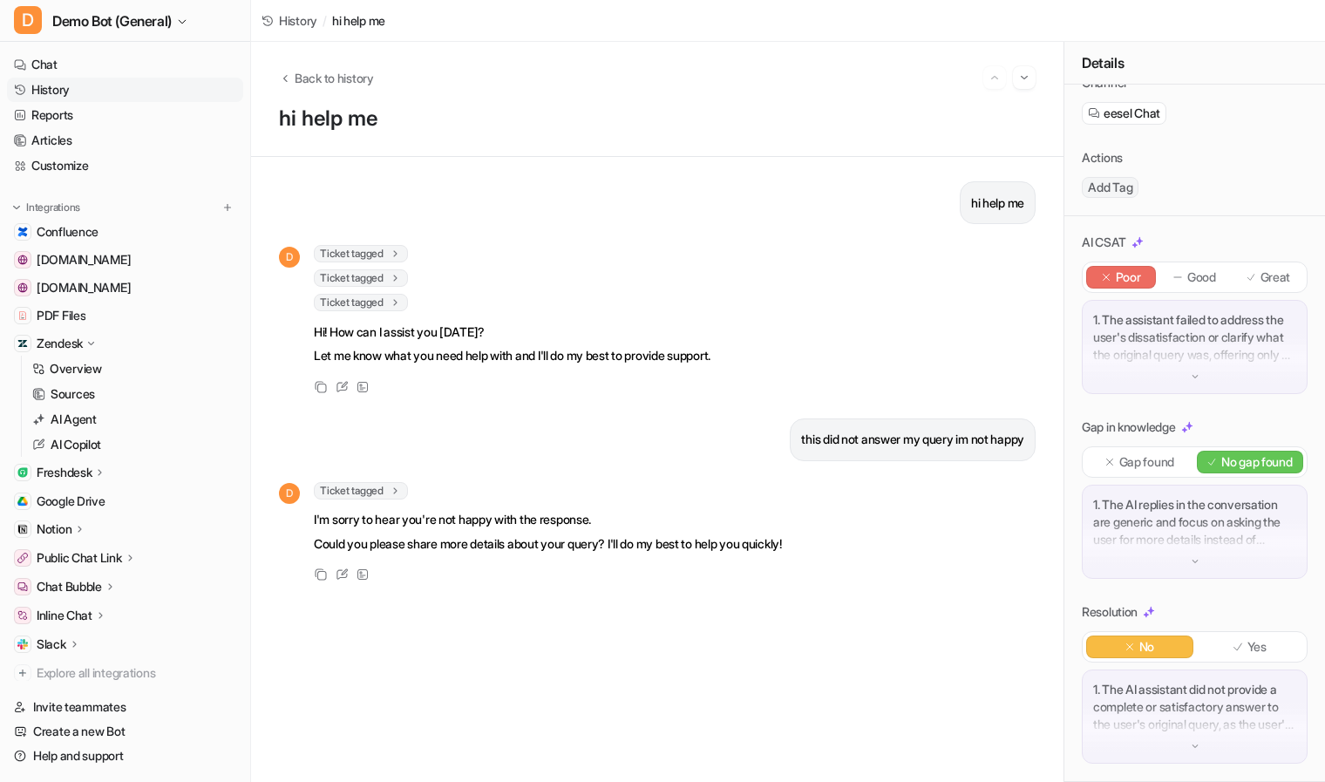
click at [729, 589] on div "hi help me D Ticket tagged 1 A tag was applied to the ticket (This is a simulat…" at bounding box center [657, 469] width 757 height 576
click at [113, 425] on link "AI Agent" at bounding box center [134, 419] width 218 height 24
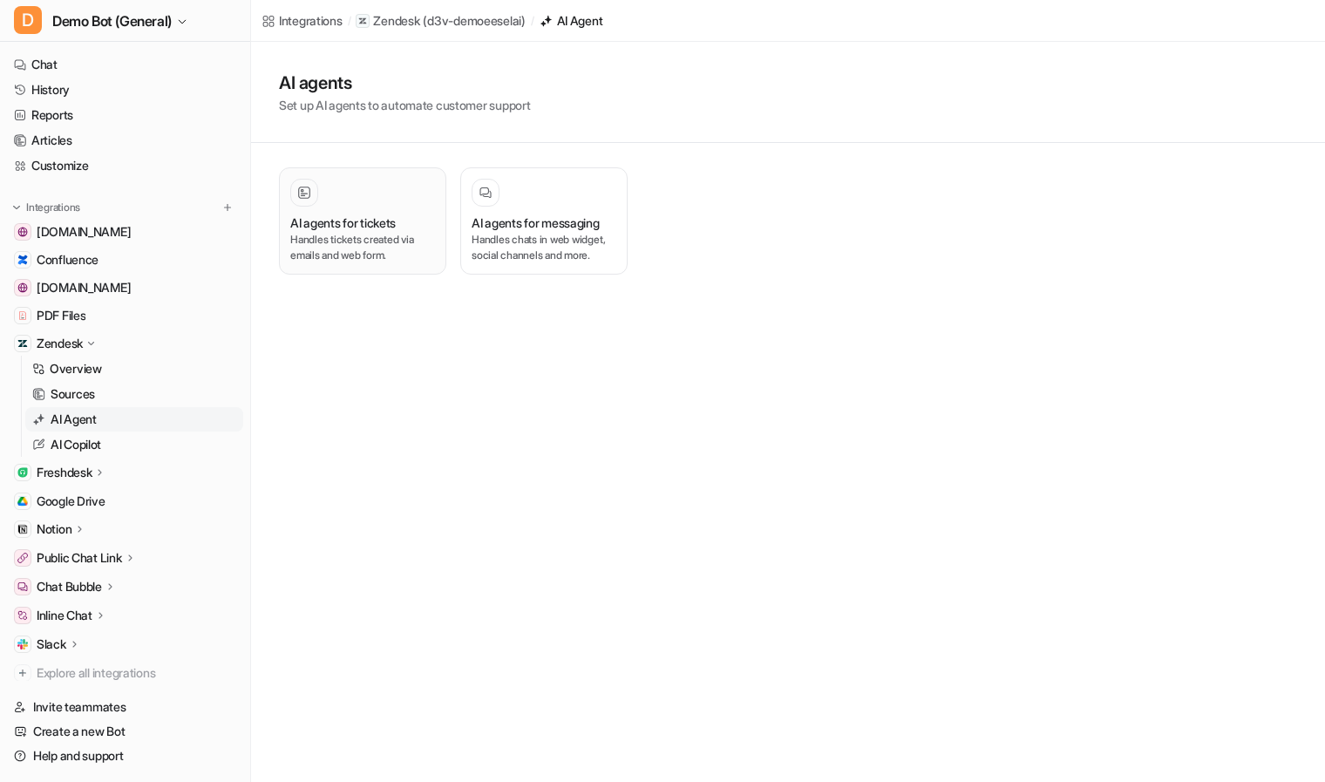
click at [354, 262] on p "Handles tickets created via emails and web form." at bounding box center [362, 247] width 145 height 31
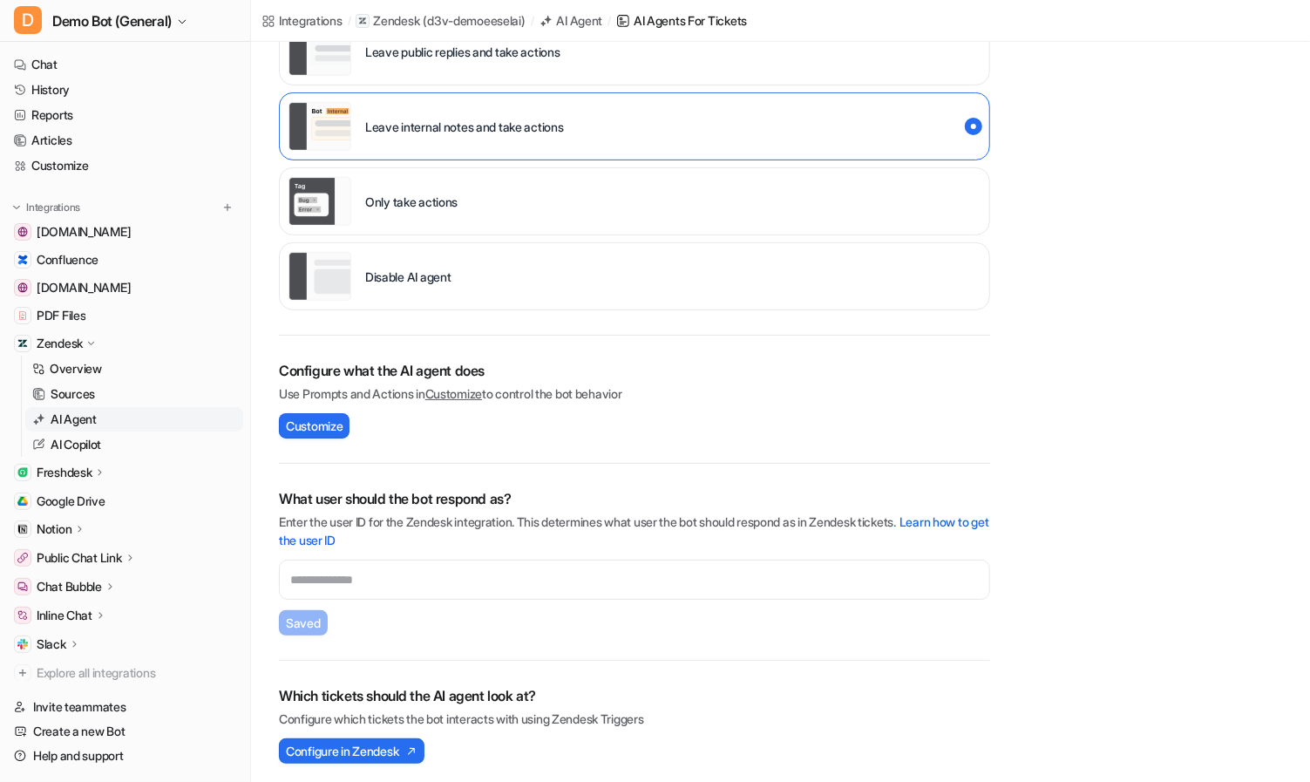
scroll to position [263, 0]
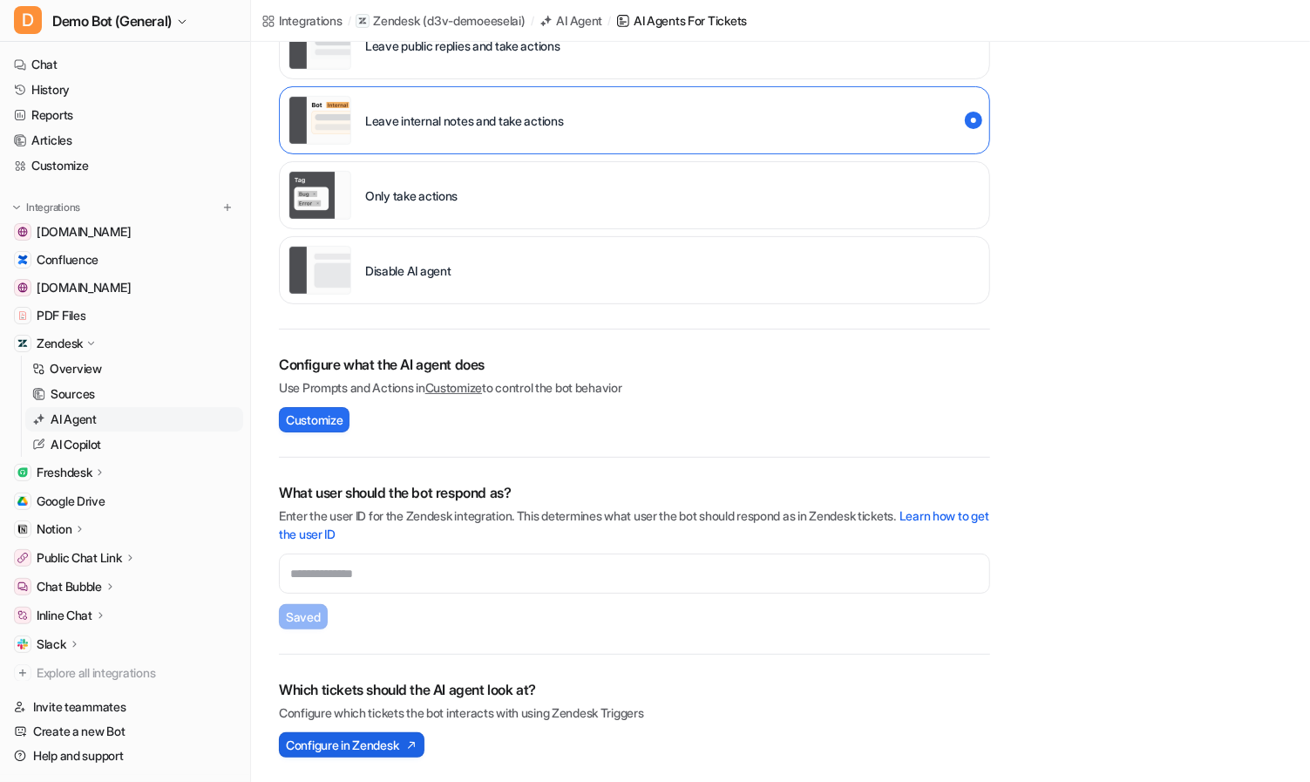
click at [364, 751] on span "Configure in Zendesk" at bounding box center [342, 745] width 112 height 18
click at [119, 168] on link "Customize" at bounding box center [125, 165] width 236 height 24
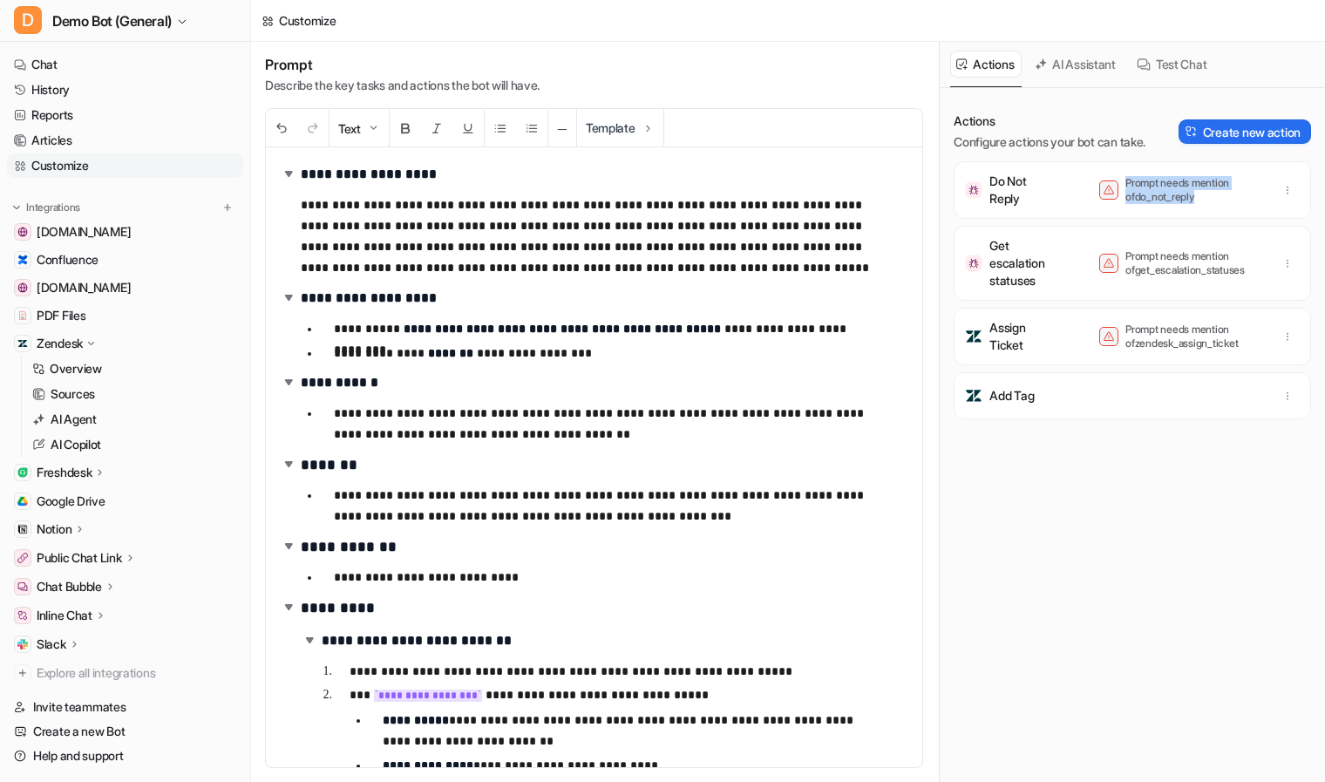
drag, startPoint x: 1186, startPoint y: 203, endPoint x: 1107, endPoint y: 189, distance: 79.7
click at [1107, 189] on div "Prompt needs mention of do_not_reply" at bounding box center [1182, 190] width 166 height 28
click at [1174, 209] on div "Do Not Reply Prompt needs mention of do_not_reply" at bounding box center [1133, 190] width 342 height 42
drag, startPoint x: 1186, startPoint y: 204, endPoint x: 1112, endPoint y: 193, distance: 75.0
click at [1125, 193] on p "Prompt needs mention of do_not_reply" at bounding box center [1194, 190] width 139 height 28
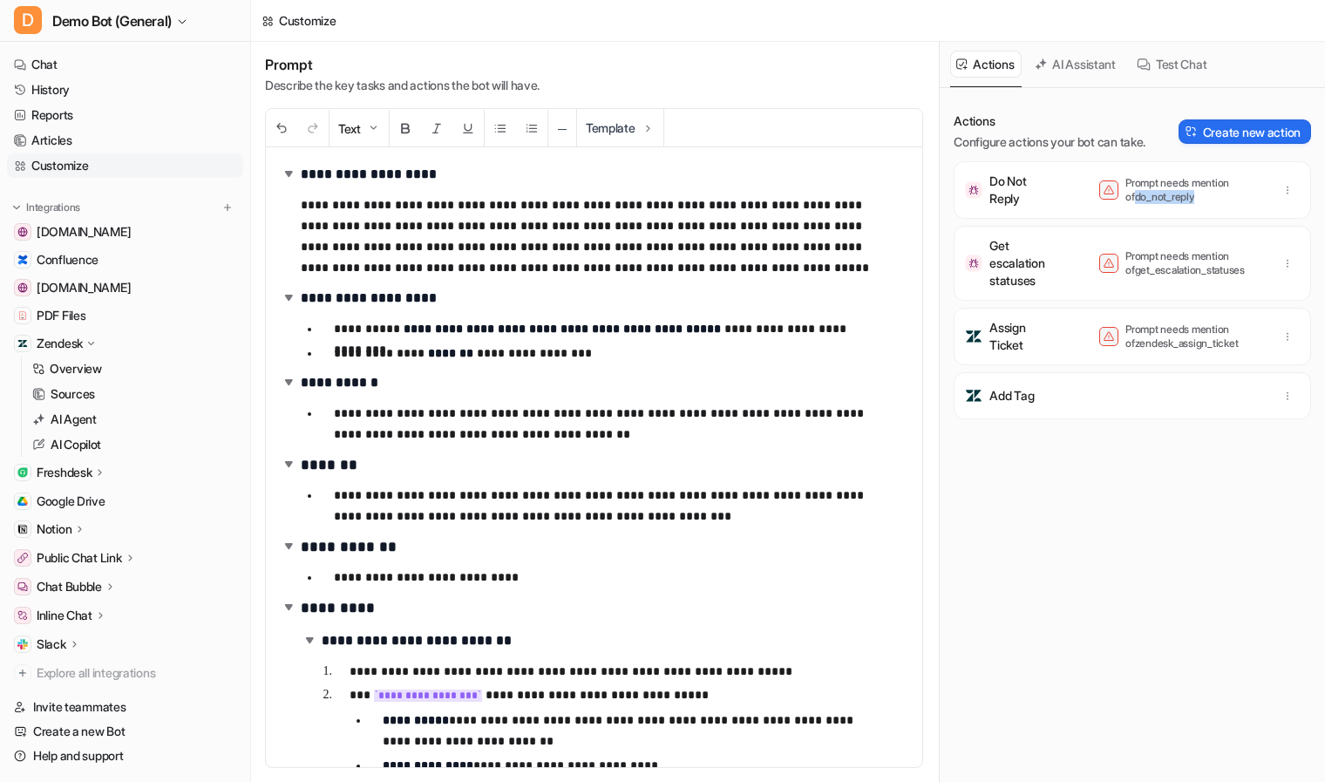
click at [1173, 196] on p "Prompt needs mention of do_not_reply" at bounding box center [1194, 190] width 139 height 28
click at [181, 26] on button "D Demo Bot (General)" at bounding box center [125, 21] width 250 height 42
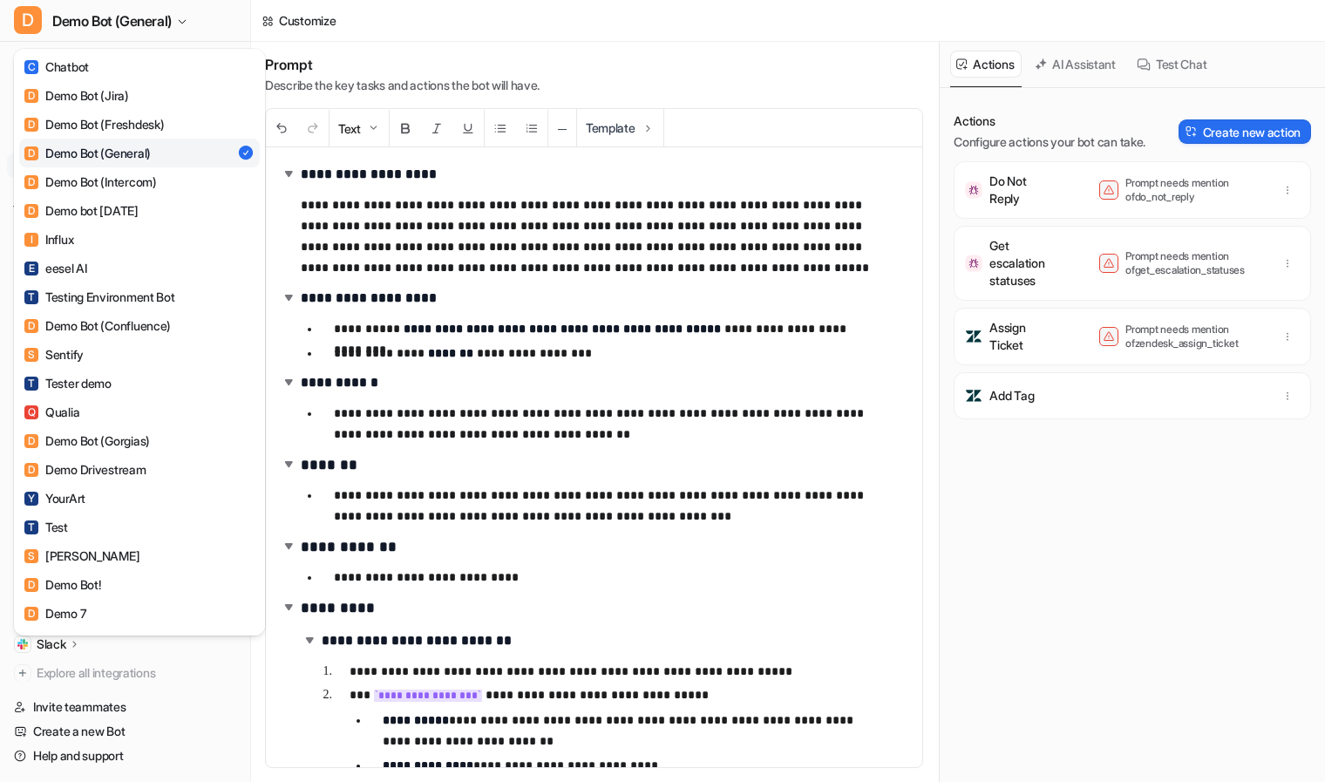
click at [534, 443] on div "D Demo Bot (General) C Chatbot D Demo Bot (Jira) D Demo Bot (Freshdesk) D Demo …" at bounding box center [662, 391] width 1325 height 782
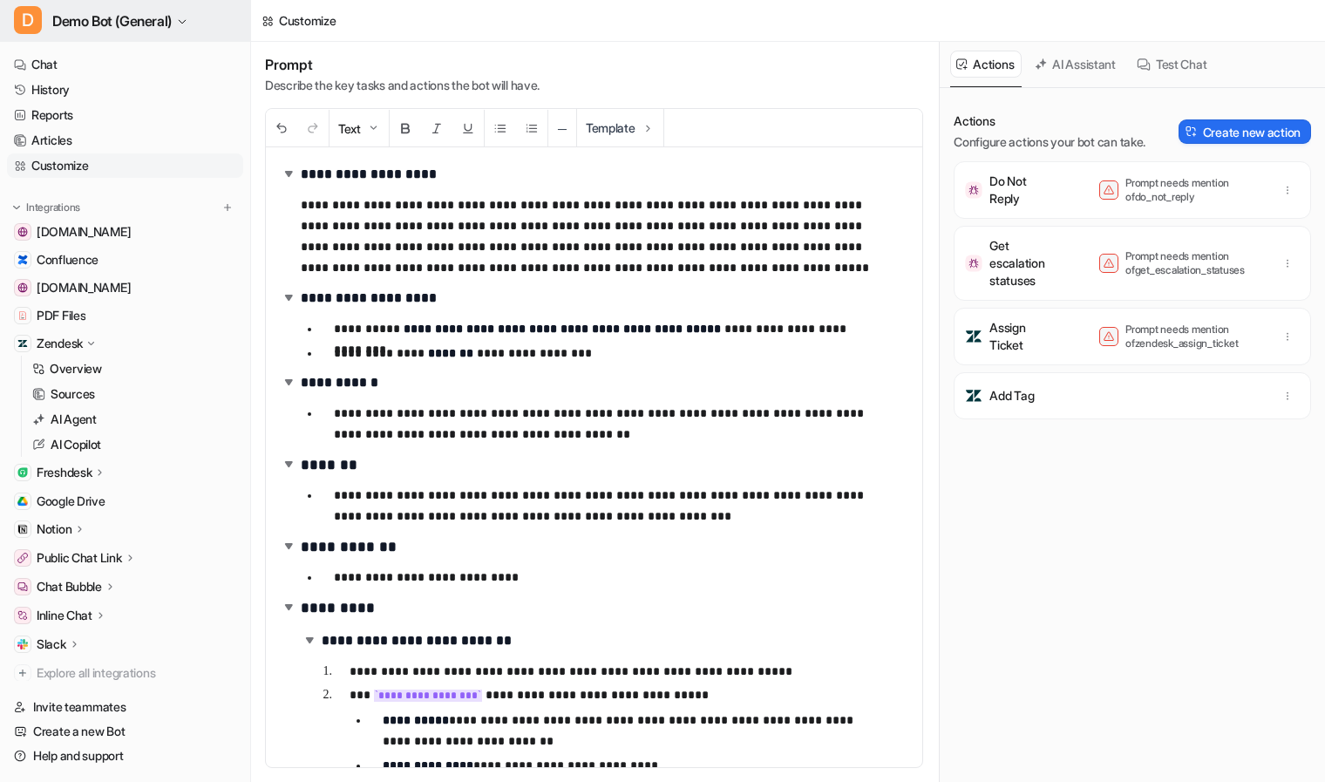
click at [195, 23] on button "D Demo Bot (General)" at bounding box center [125, 21] width 250 height 42
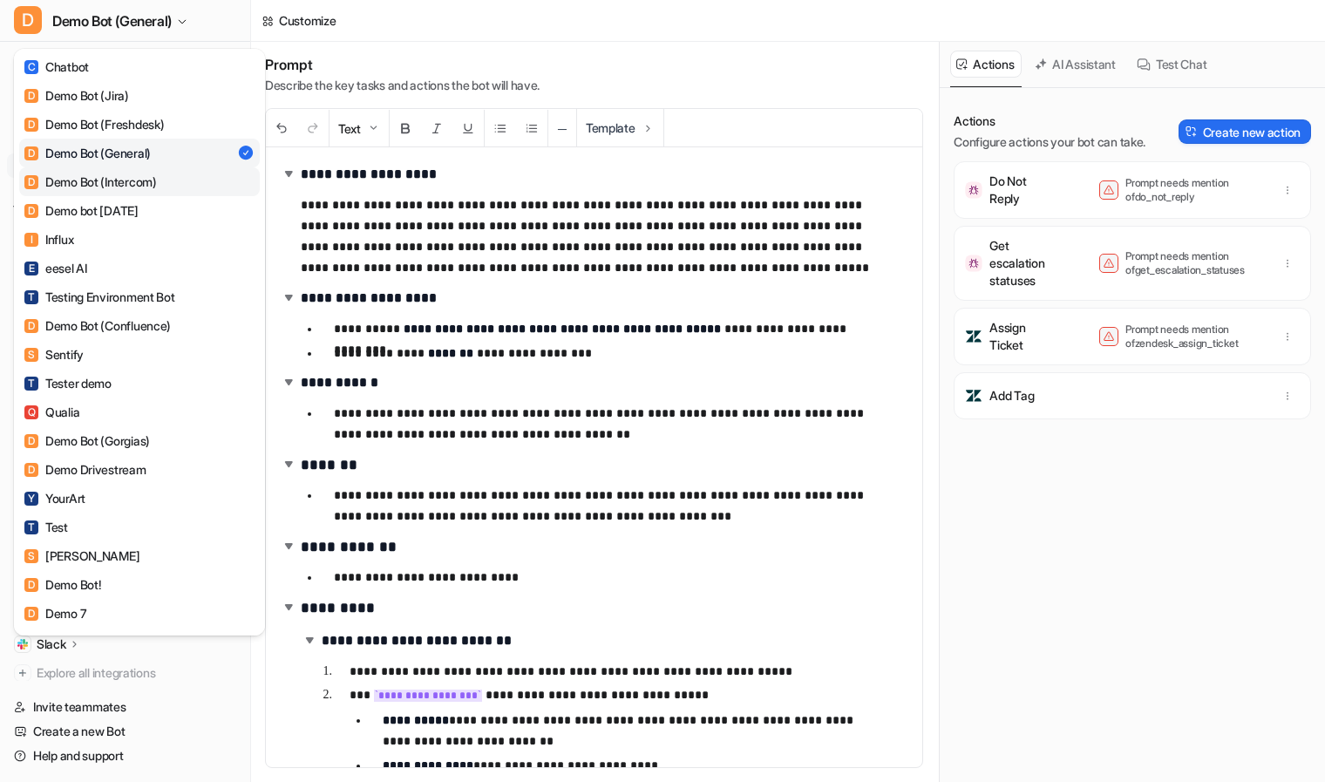
click at [179, 180] on link "D Demo Bot (Intercom)" at bounding box center [139, 181] width 241 height 29
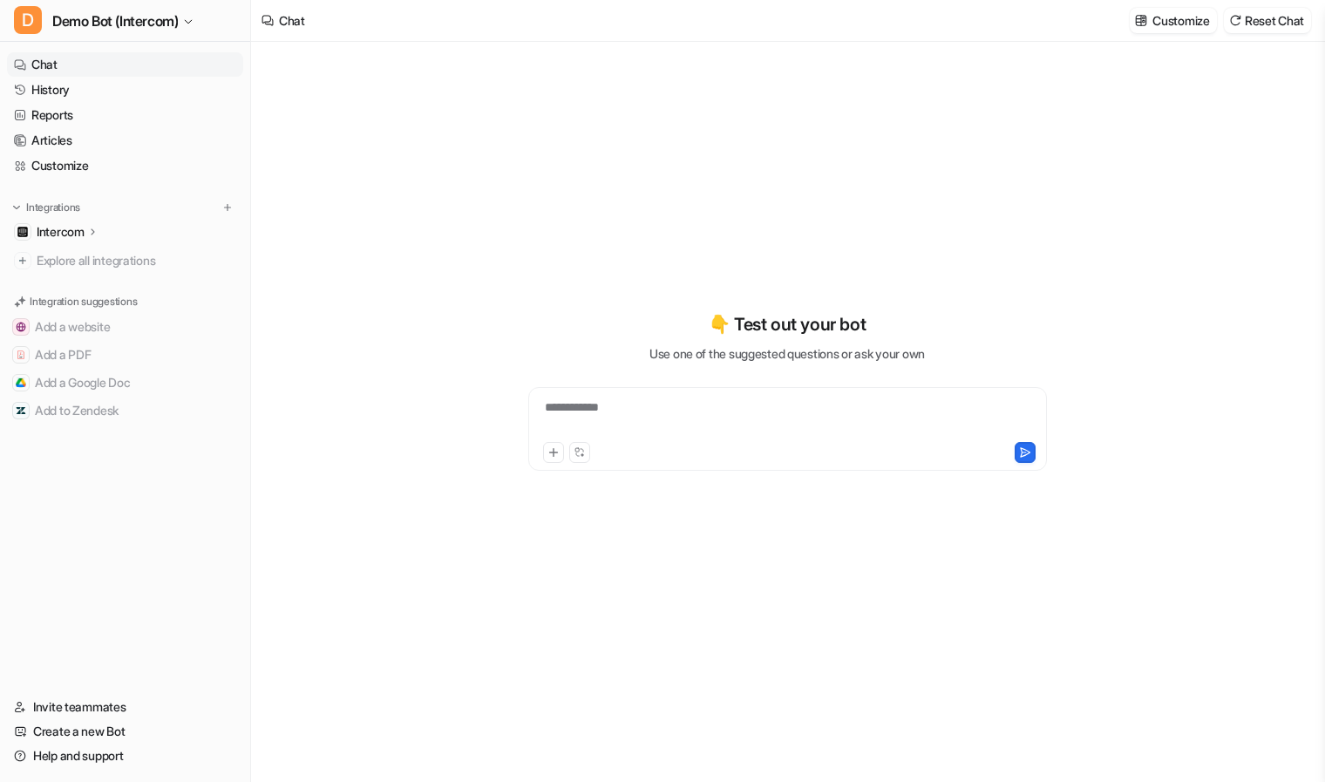
type textarea "**********"
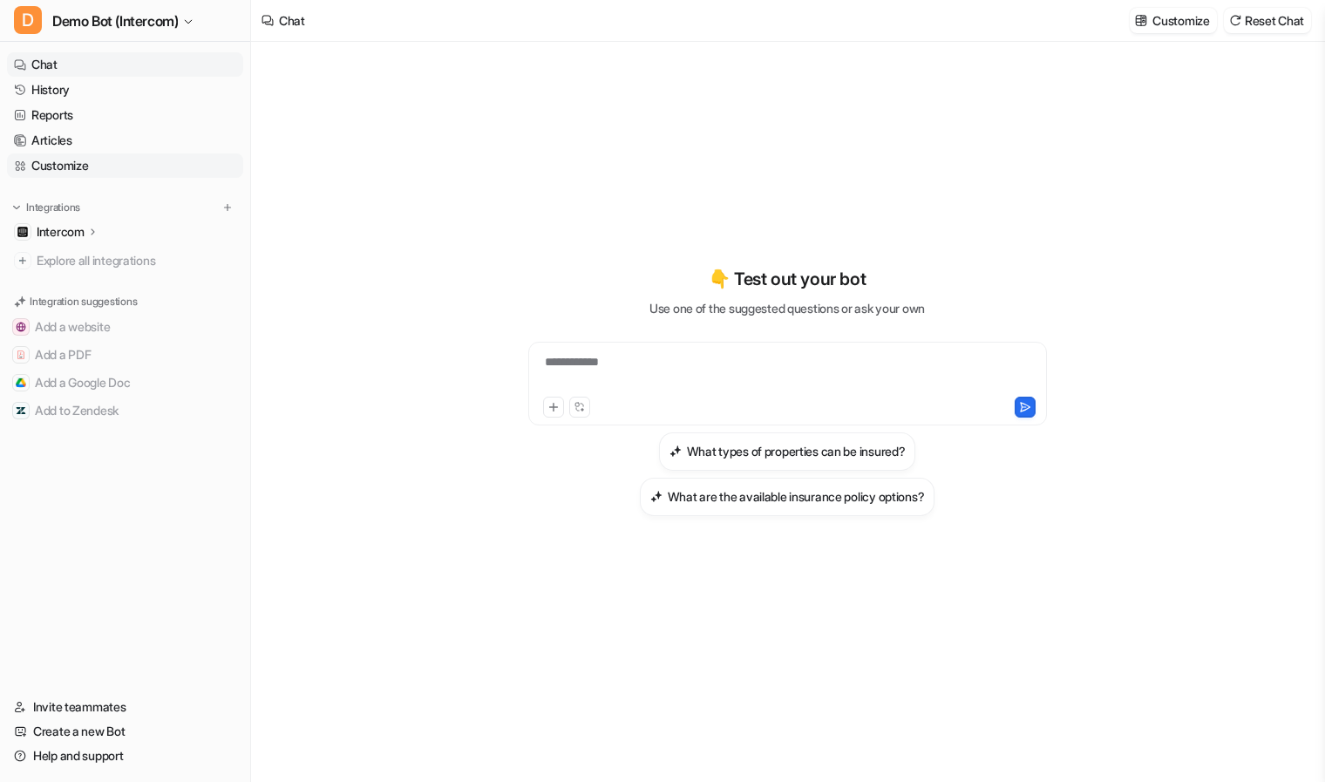
click at [80, 172] on link "Customize" at bounding box center [125, 165] width 236 height 24
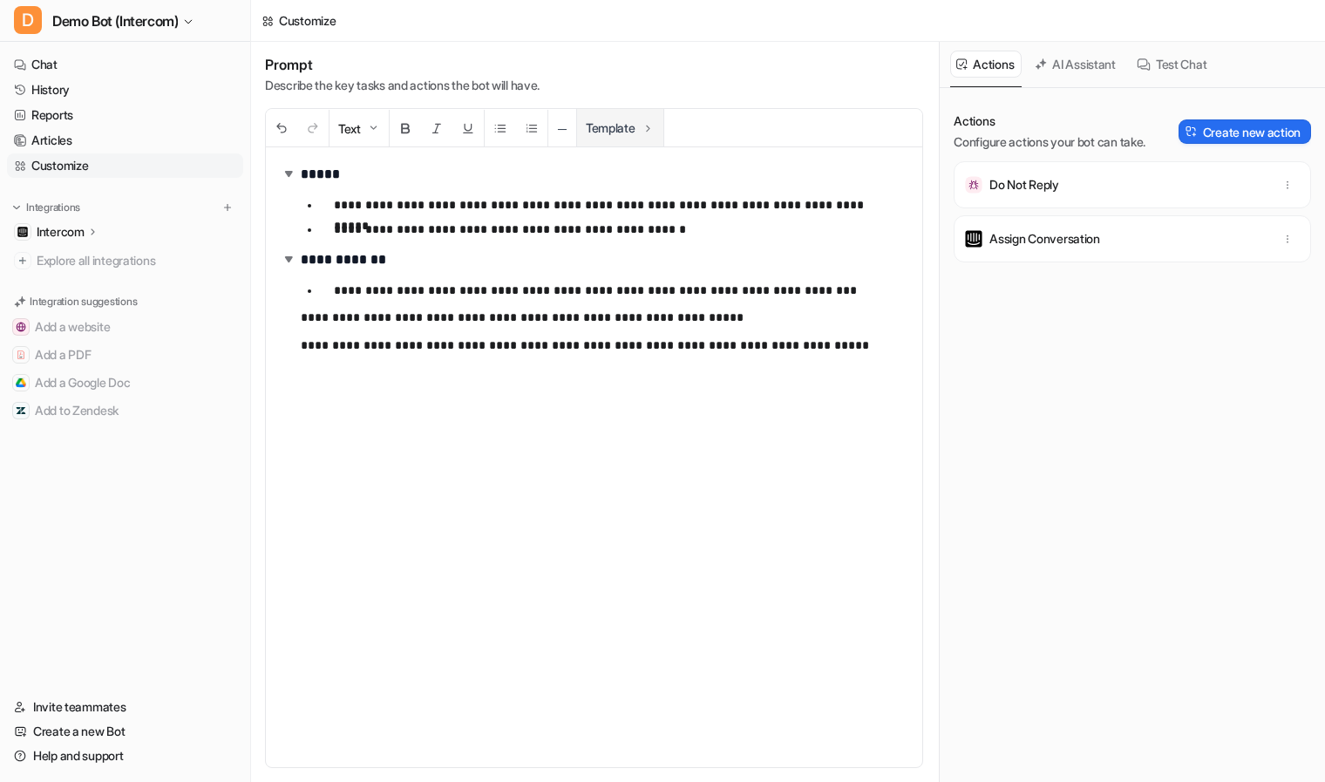
click at [617, 126] on button "Template" at bounding box center [620, 127] width 86 height 37
click at [329, 360] on div "**********" at bounding box center [788, 412] width 1074 height 740
click at [839, 351] on p "**********" at bounding box center [597, 345] width 593 height 21
click at [199, 61] on link "Chat" at bounding box center [125, 64] width 236 height 24
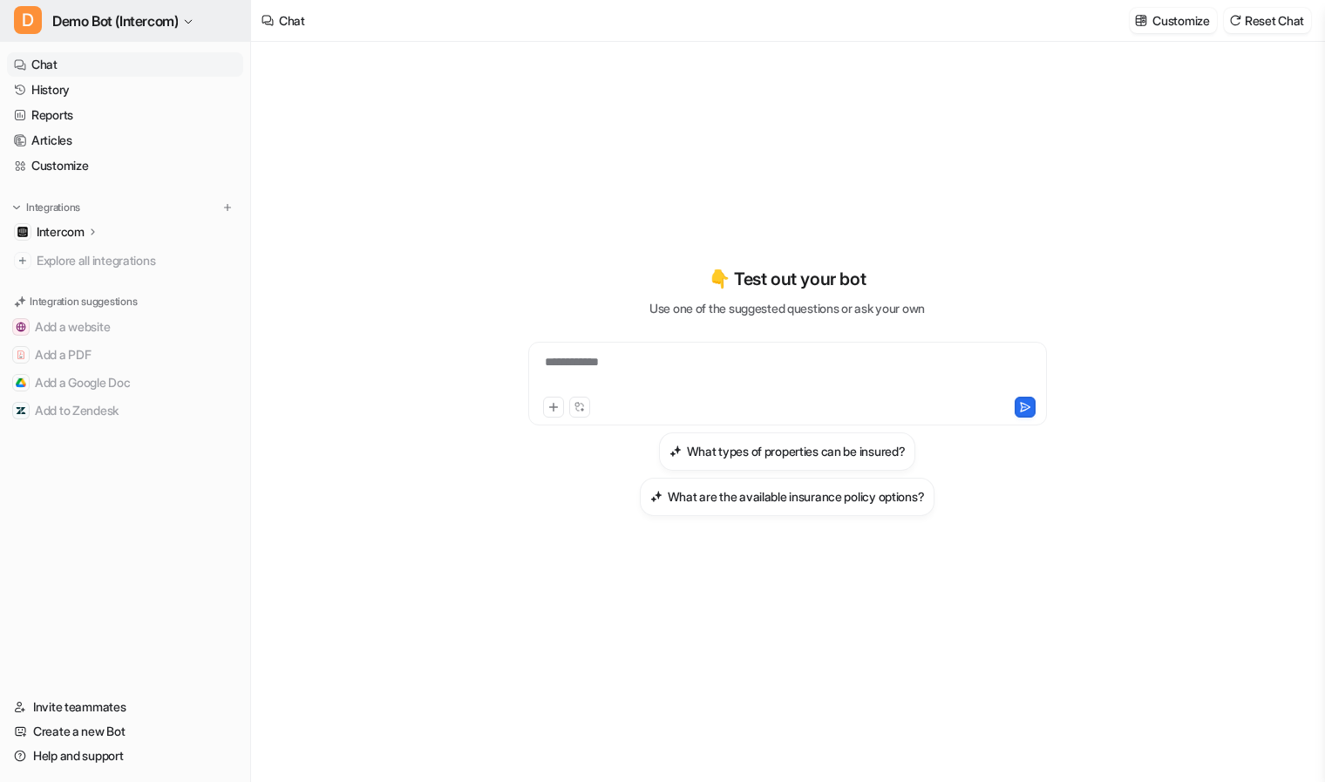
click at [128, 22] on span "Demo Bot (Intercom)" at bounding box center [115, 21] width 126 height 24
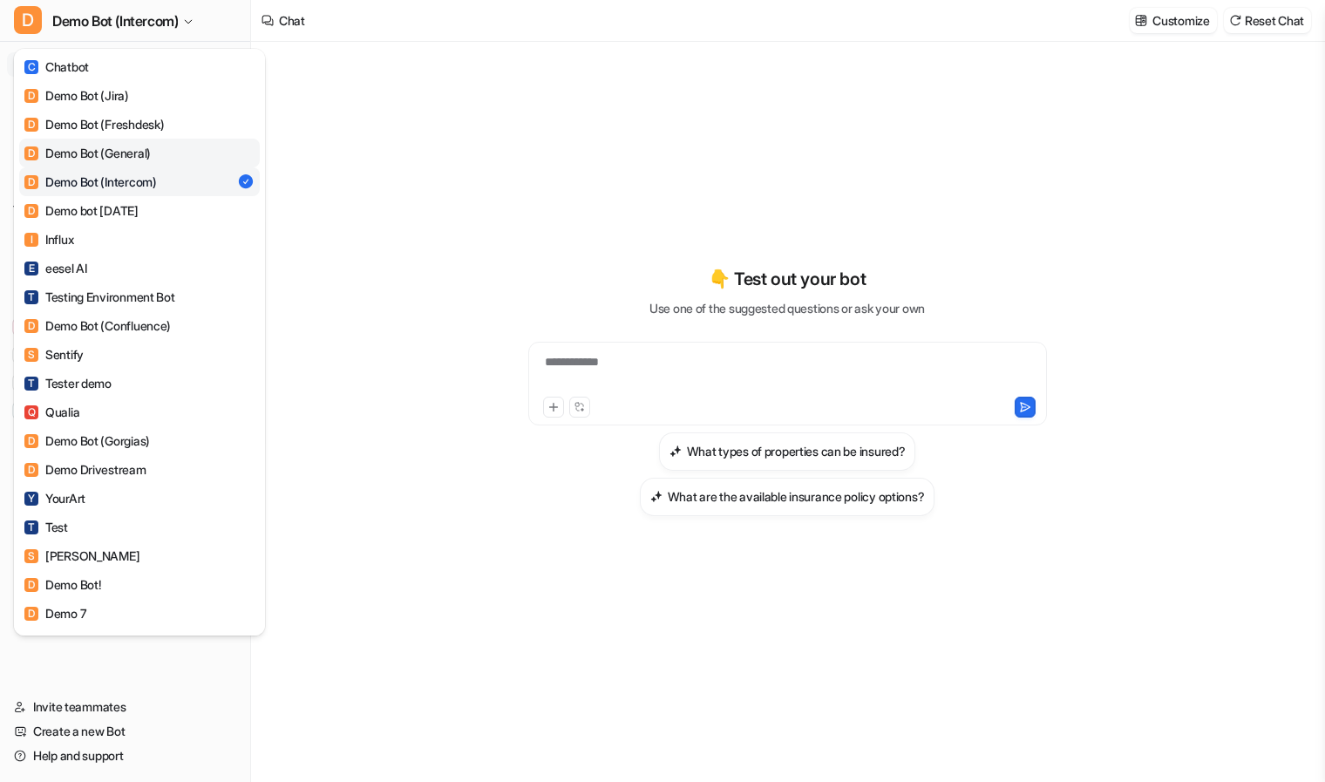
click at [155, 140] on link "D Demo Bot (General)" at bounding box center [139, 153] width 241 height 29
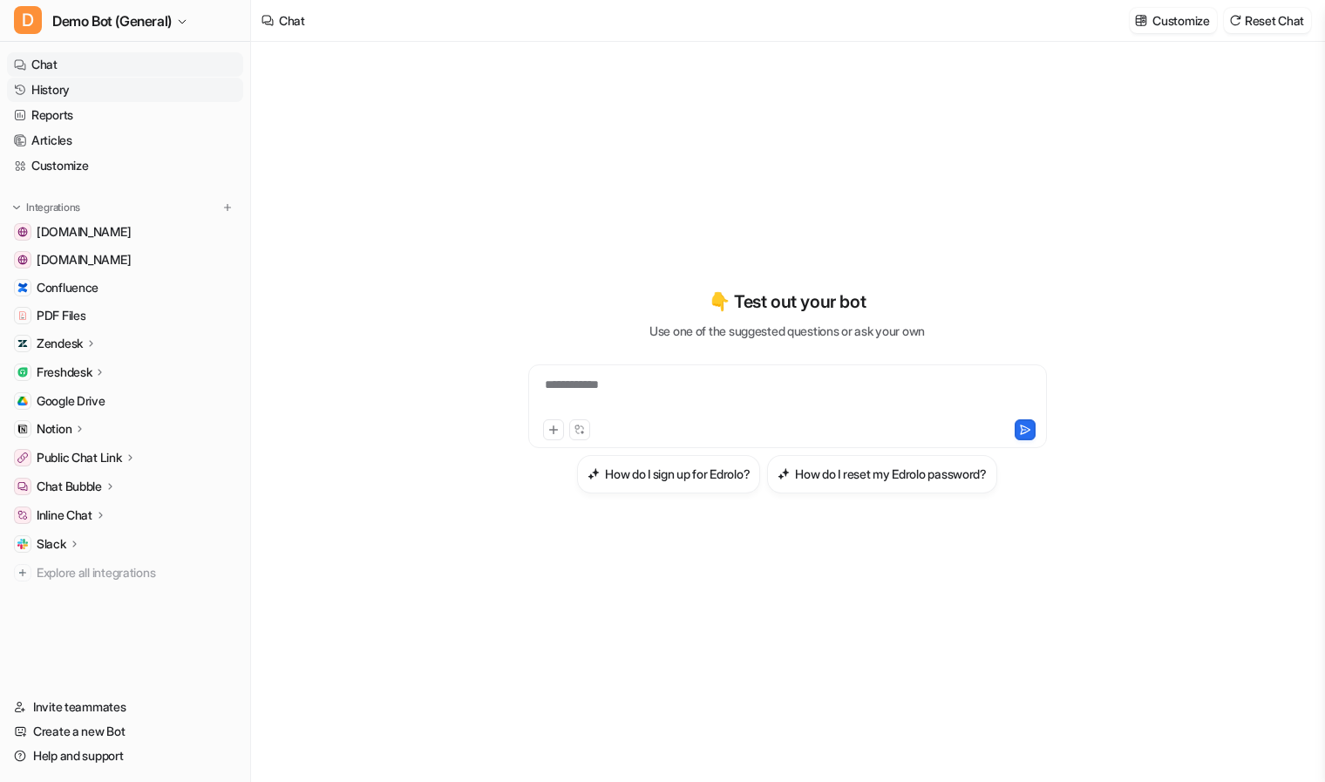
click at [58, 93] on link "History" at bounding box center [125, 90] width 236 height 24
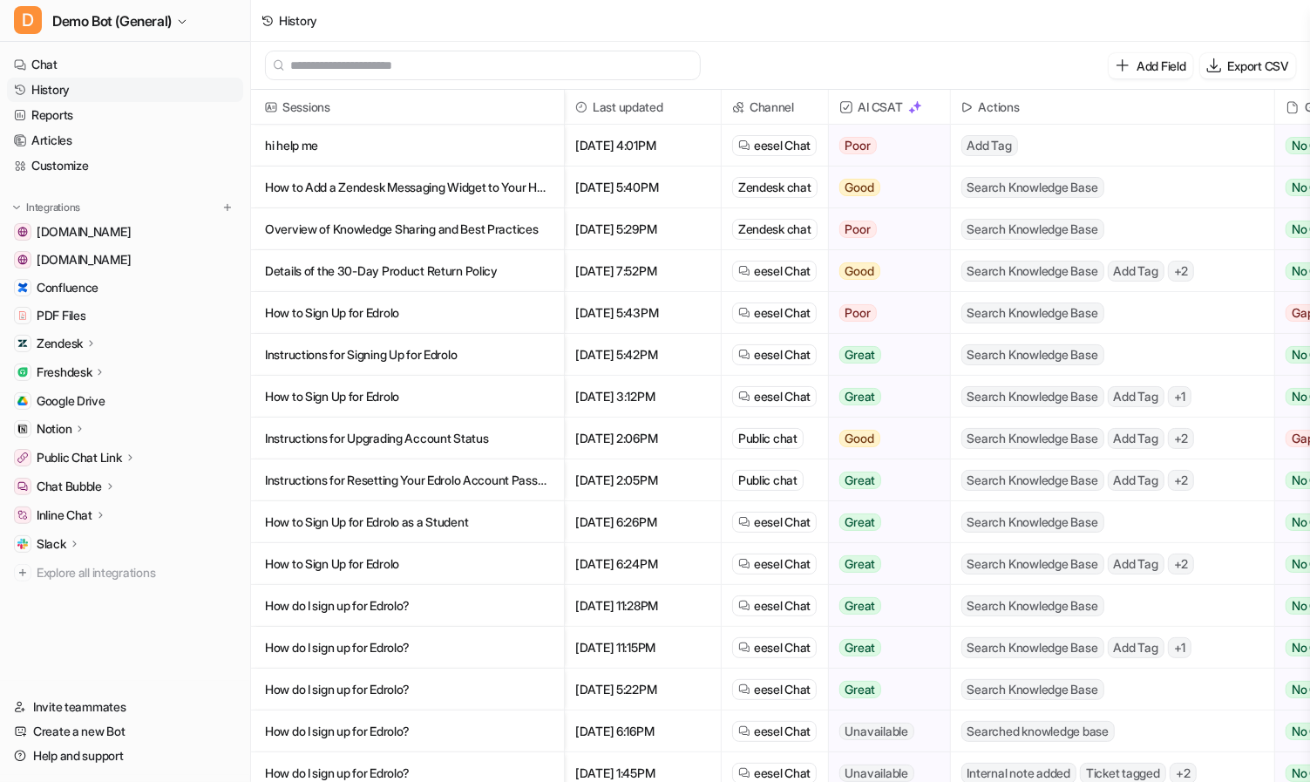
click at [460, 262] on p "Details of the 30-Day Product Return Policy" at bounding box center [407, 271] width 285 height 42
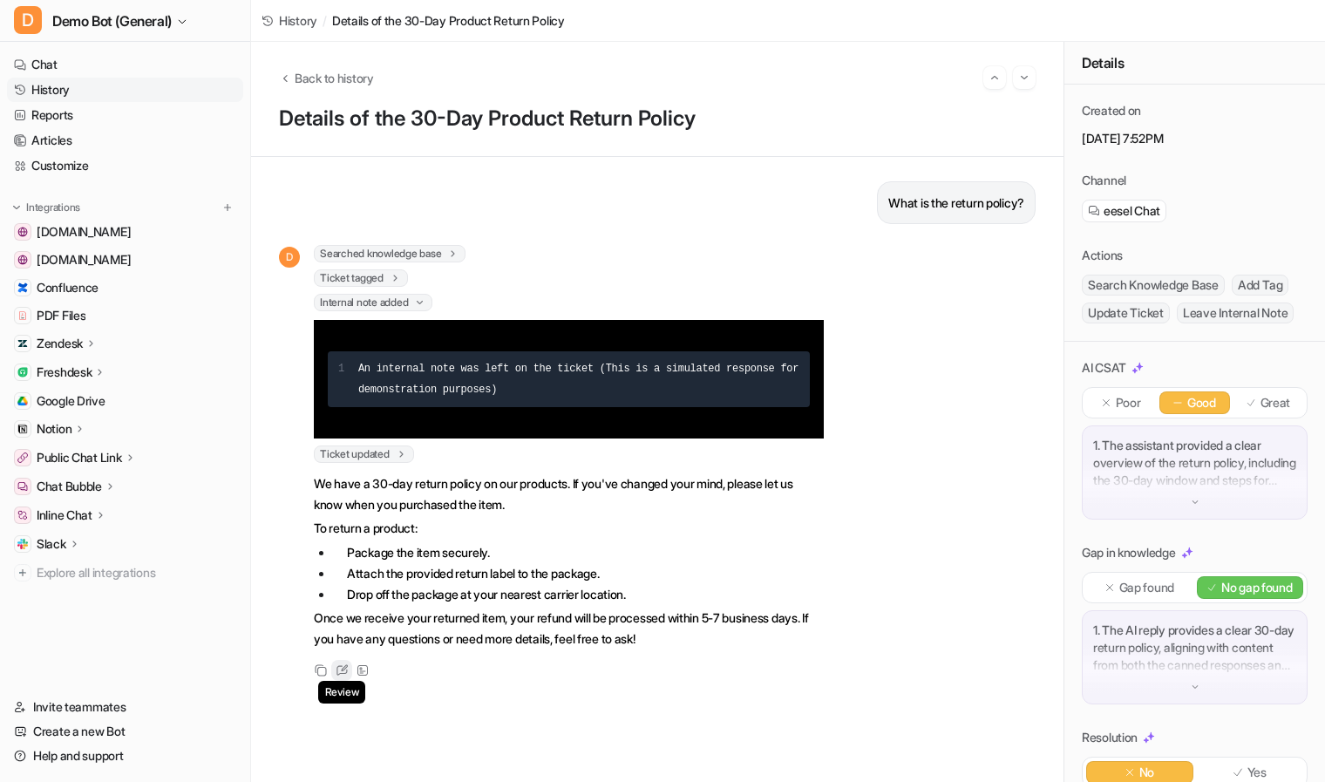
click at [343, 664] on icon at bounding box center [342, 670] width 13 height 12
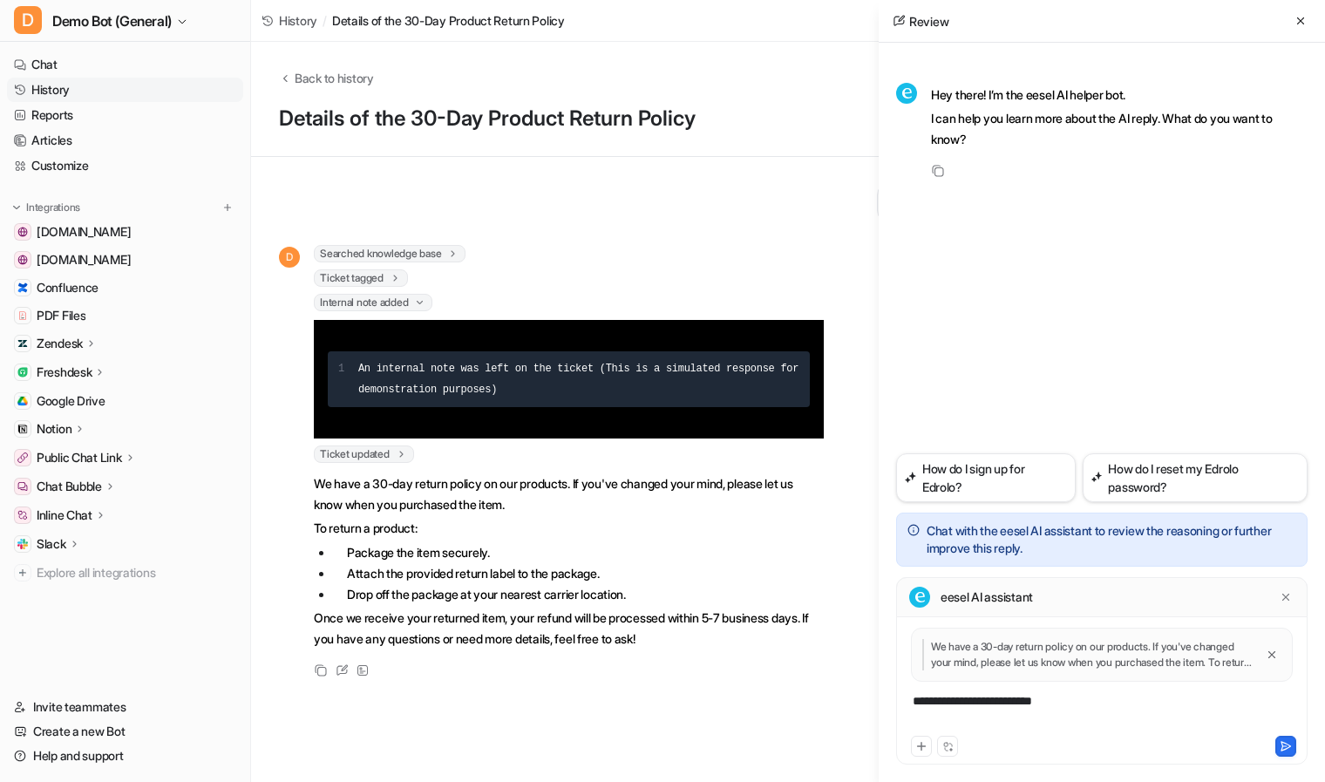
click at [1098, 717] on div "**********" at bounding box center [1102, 712] width 403 height 40
click at [65, 134] on link "Articles" at bounding box center [125, 140] width 236 height 24
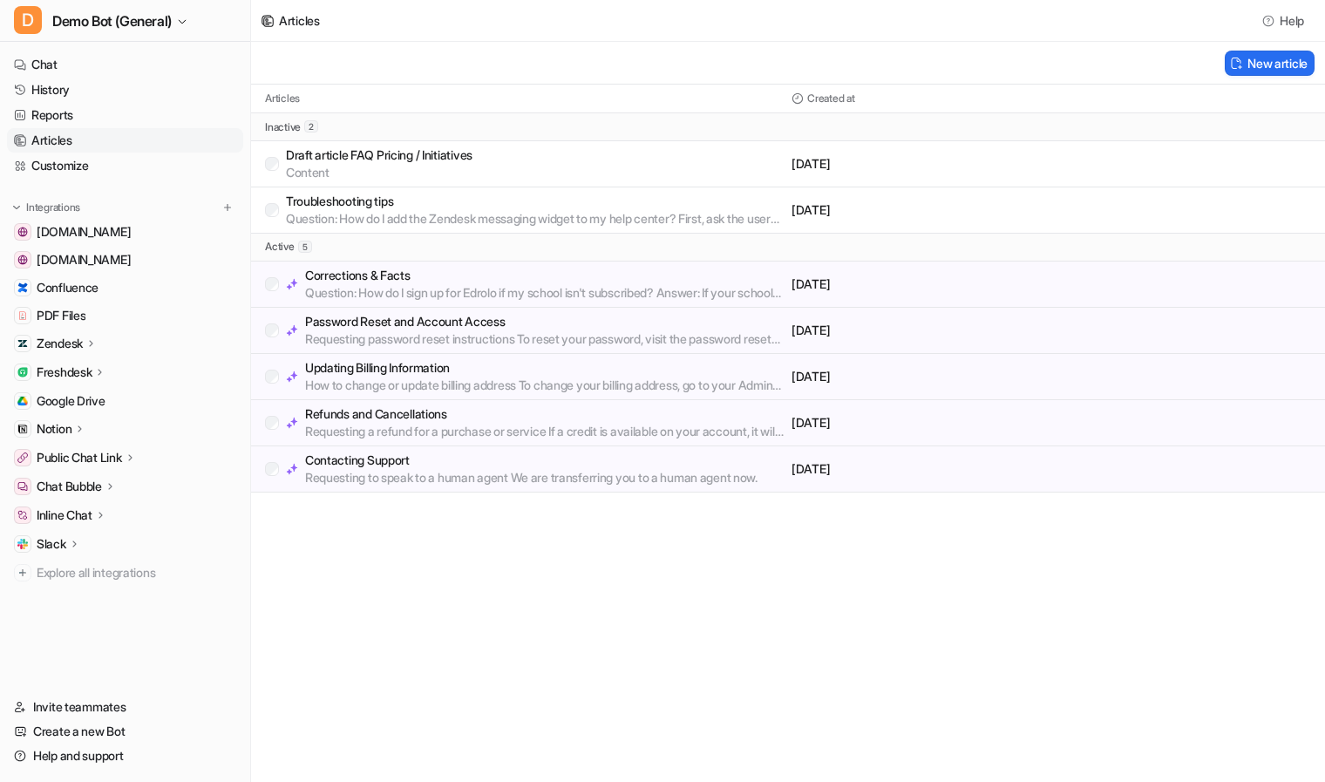
click at [364, 289] on p "Question: How do I sign up for Edrolo if my school isn't subscribed? Answer: If…" at bounding box center [544, 292] width 479 height 17
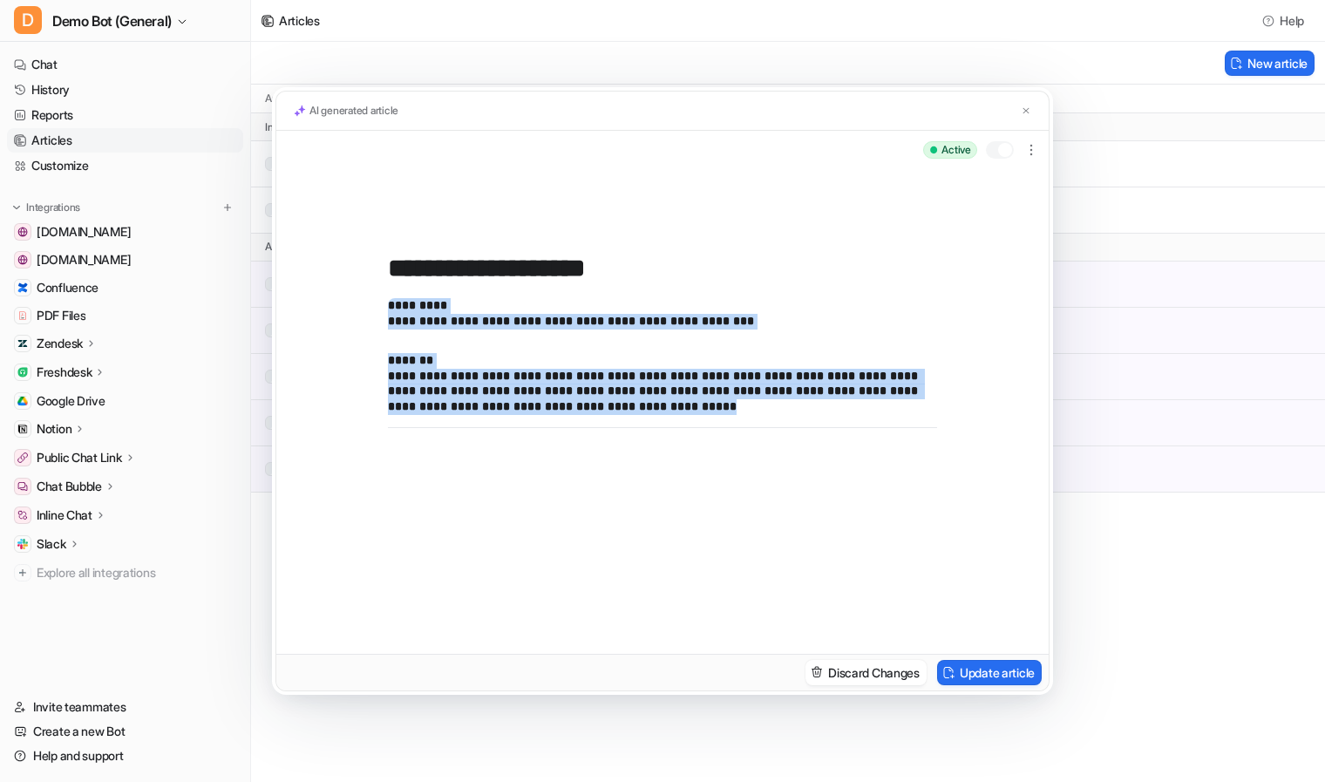
drag, startPoint x: 659, startPoint y: 411, endPoint x: 350, endPoint y: 293, distance: 330.6
click at [350, 293] on div "**********" at bounding box center [662, 411] width 772 height 485
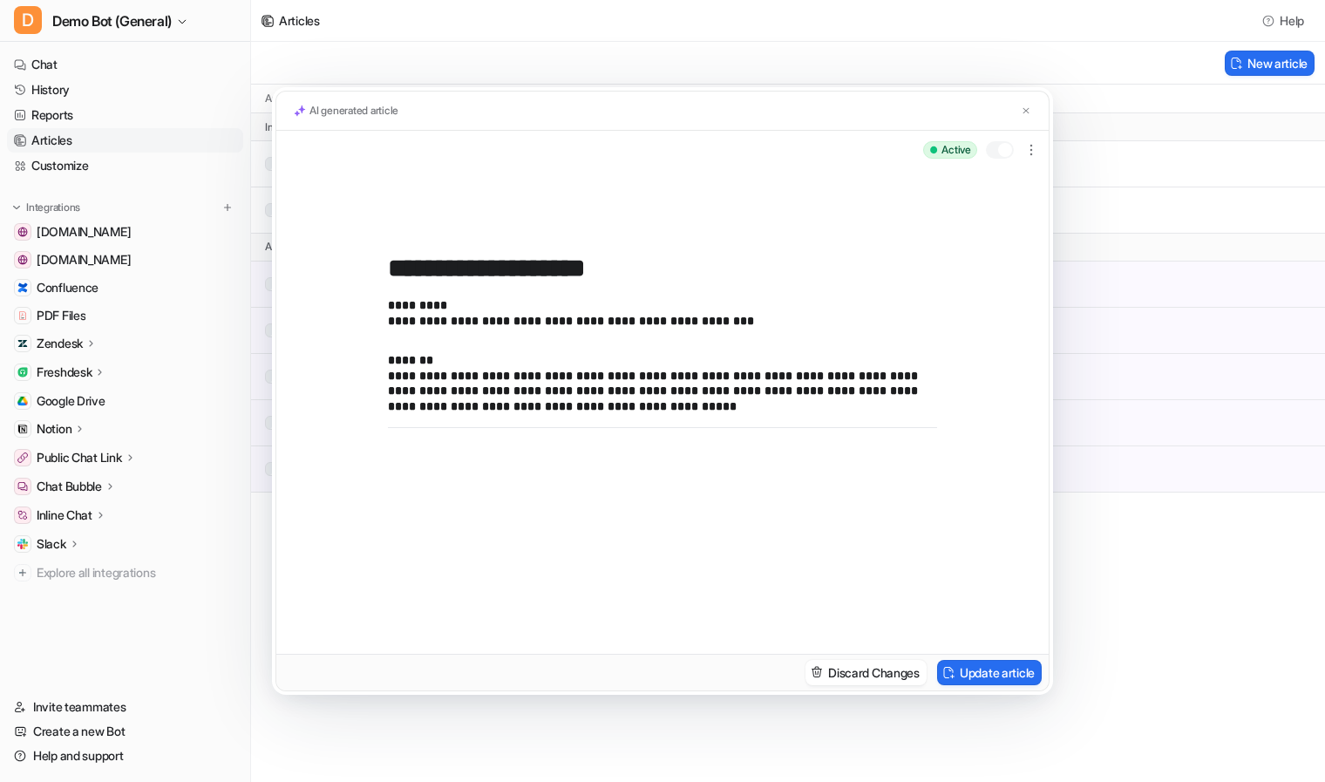
click at [676, 520] on div "**********" at bounding box center [662, 458] width 549 height 321
click at [1153, 555] on div "**********" at bounding box center [662, 391] width 1325 height 782
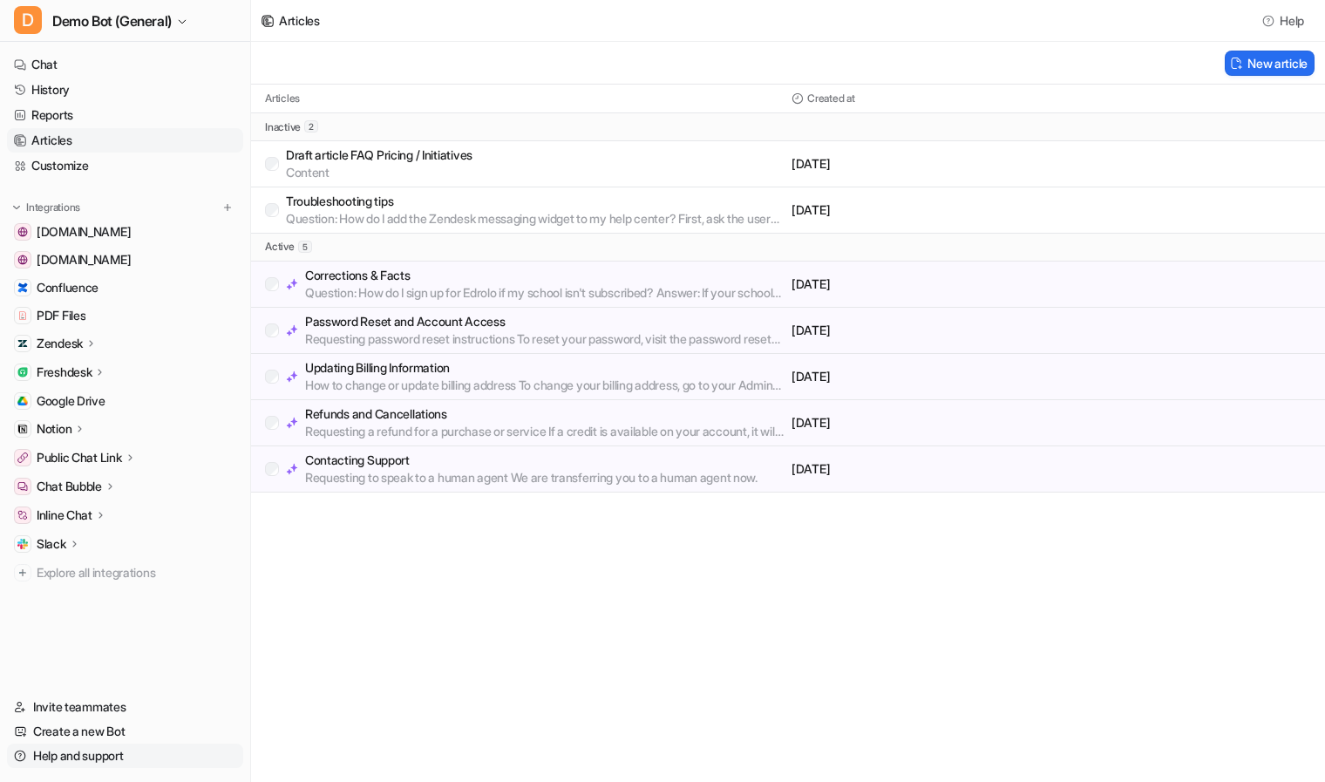
click at [66, 752] on link "Help and support" at bounding box center [125, 756] width 236 height 24
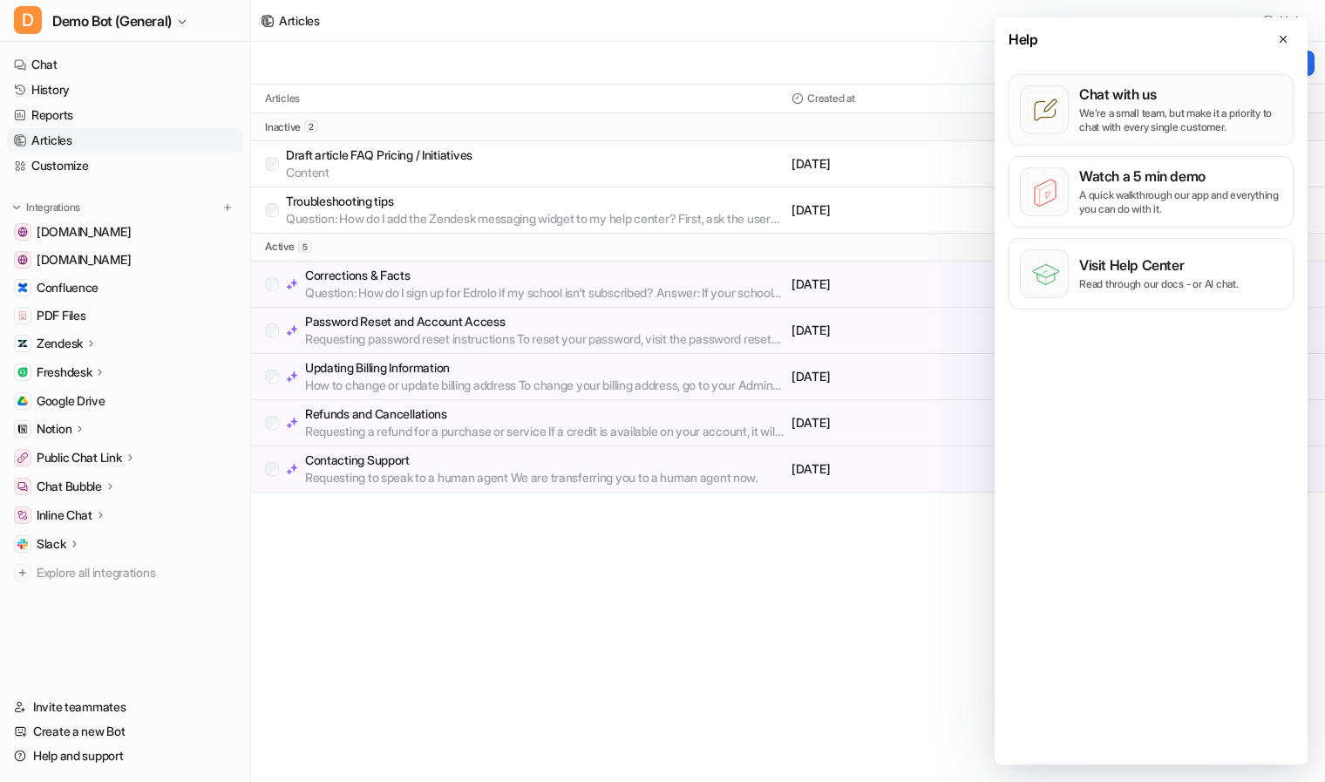
click at [1162, 92] on p "Chat with us" at bounding box center [1180, 93] width 203 height 17
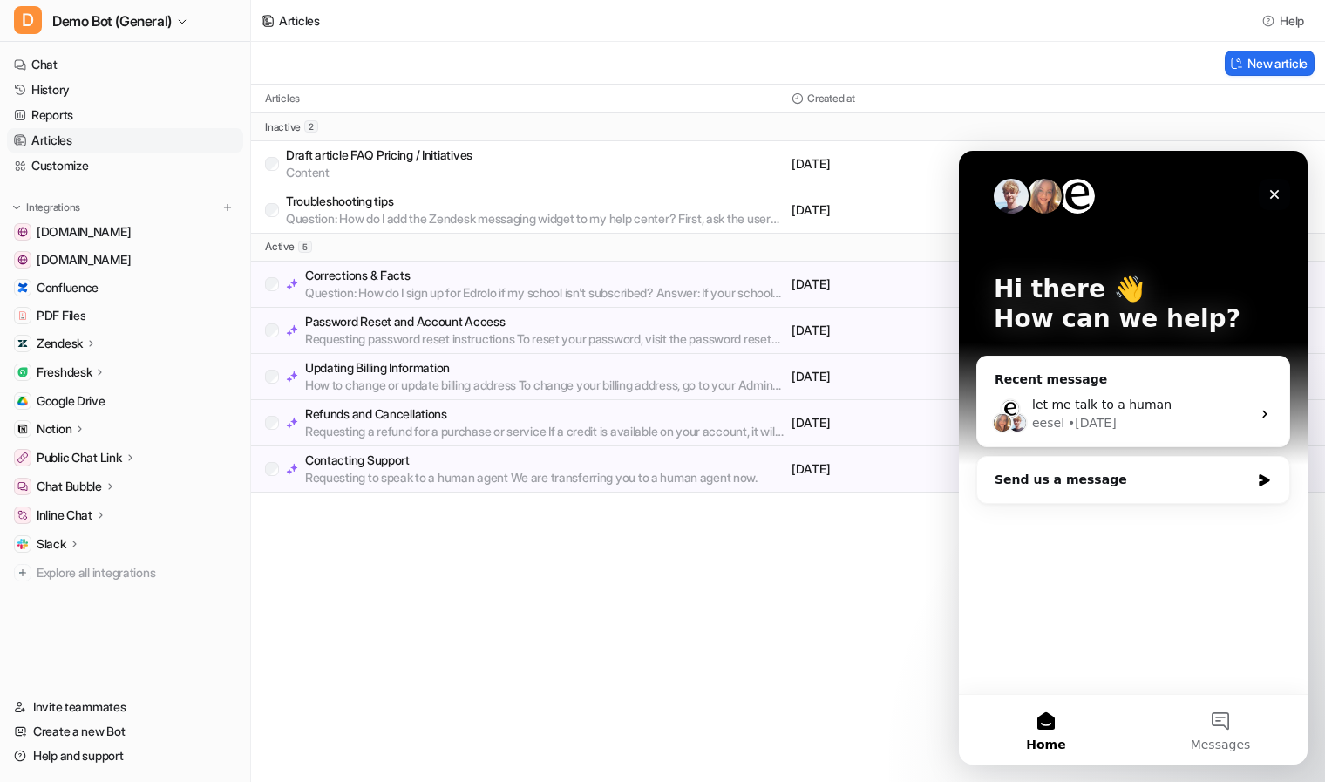
click at [1276, 187] on icon "Close" at bounding box center [1275, 194] width 14 height 14
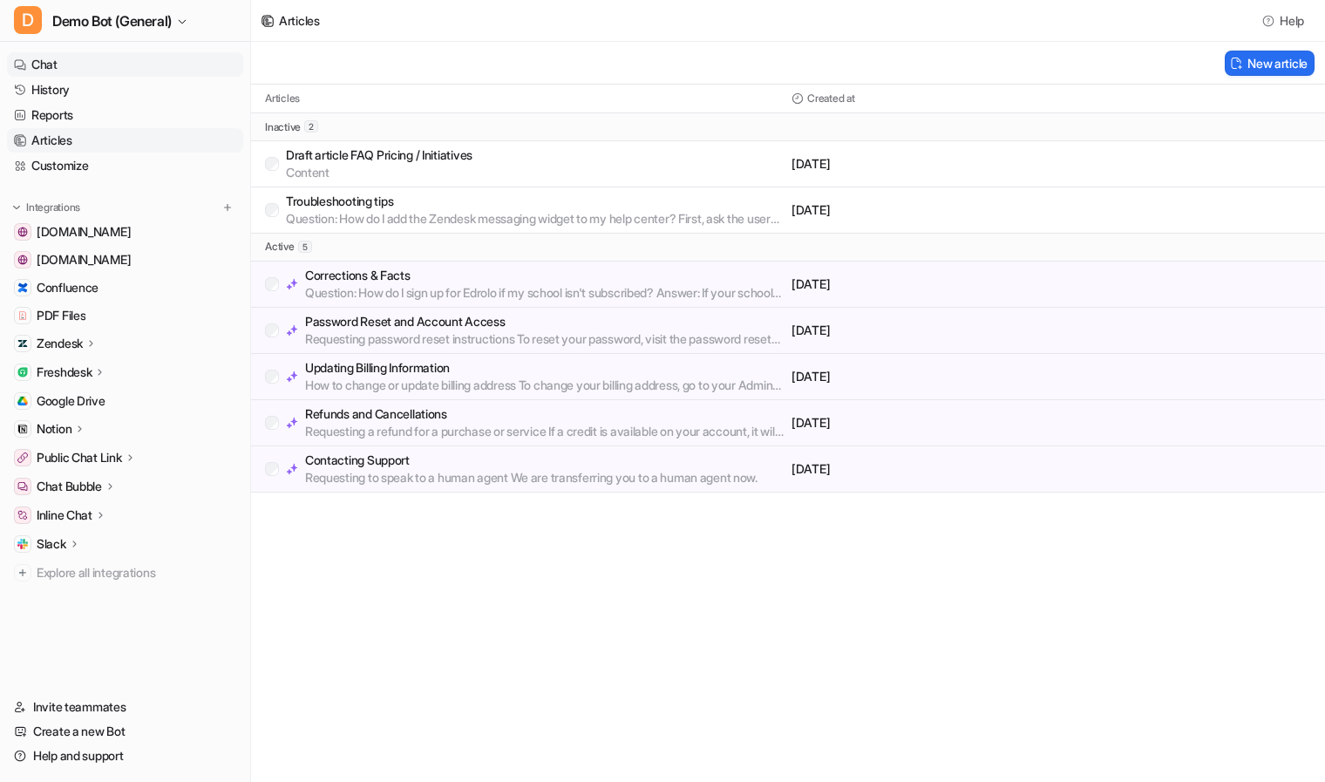
click at [62, 63] on link "Chat" at bounding box center [125, 64] width 236 height 24
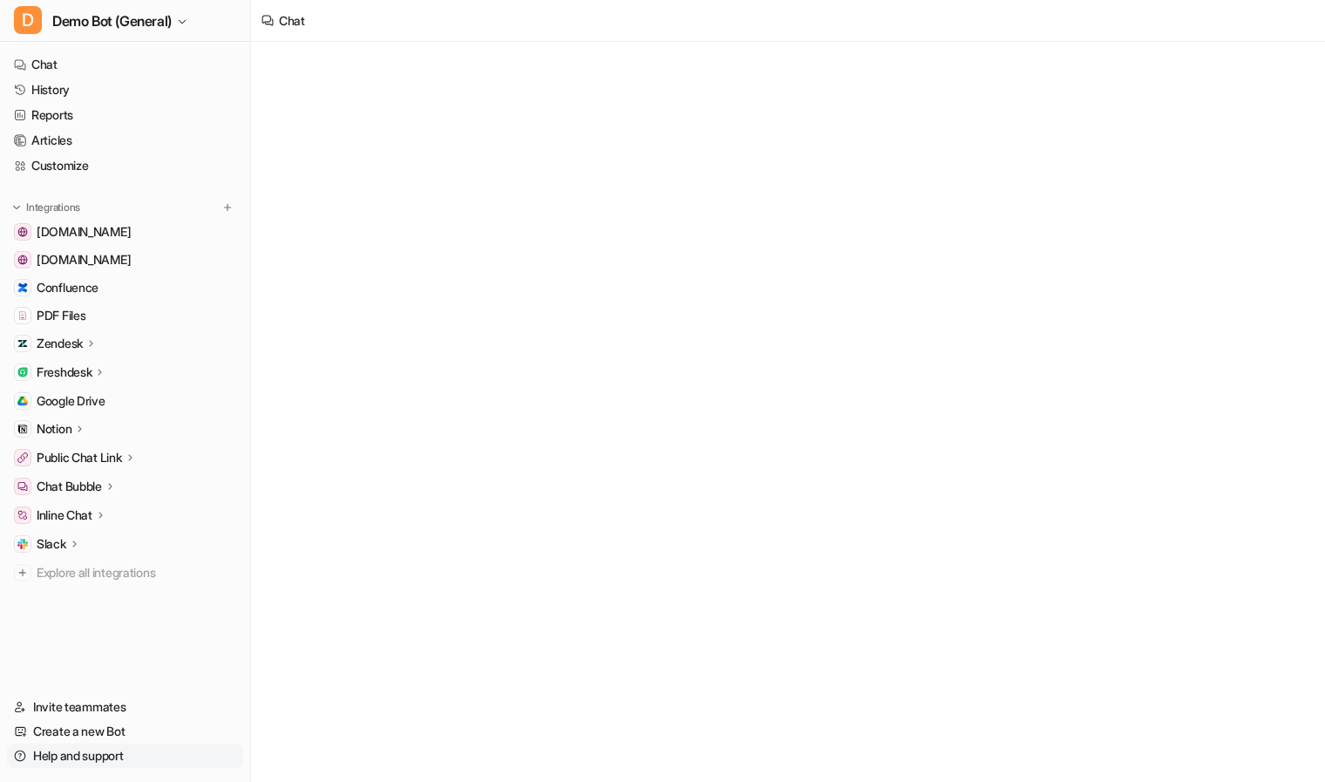
click at [58, 756] on link "Help and support" at bounding box center [125, 756] width 236 height 24
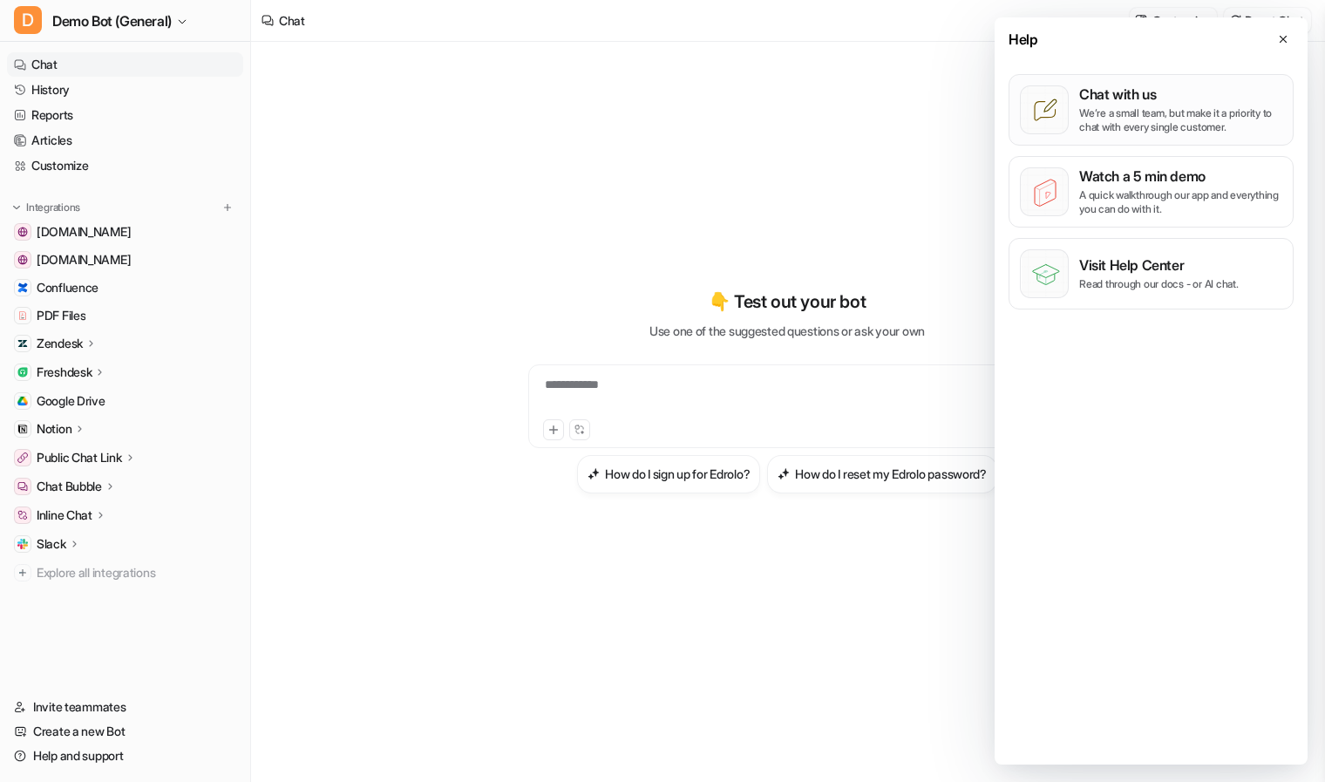
click at [1146, 119] on p "We’re a small team, but make it a priority to chat with every single customer." at bounding box center [1180, 120] width 203 height 28
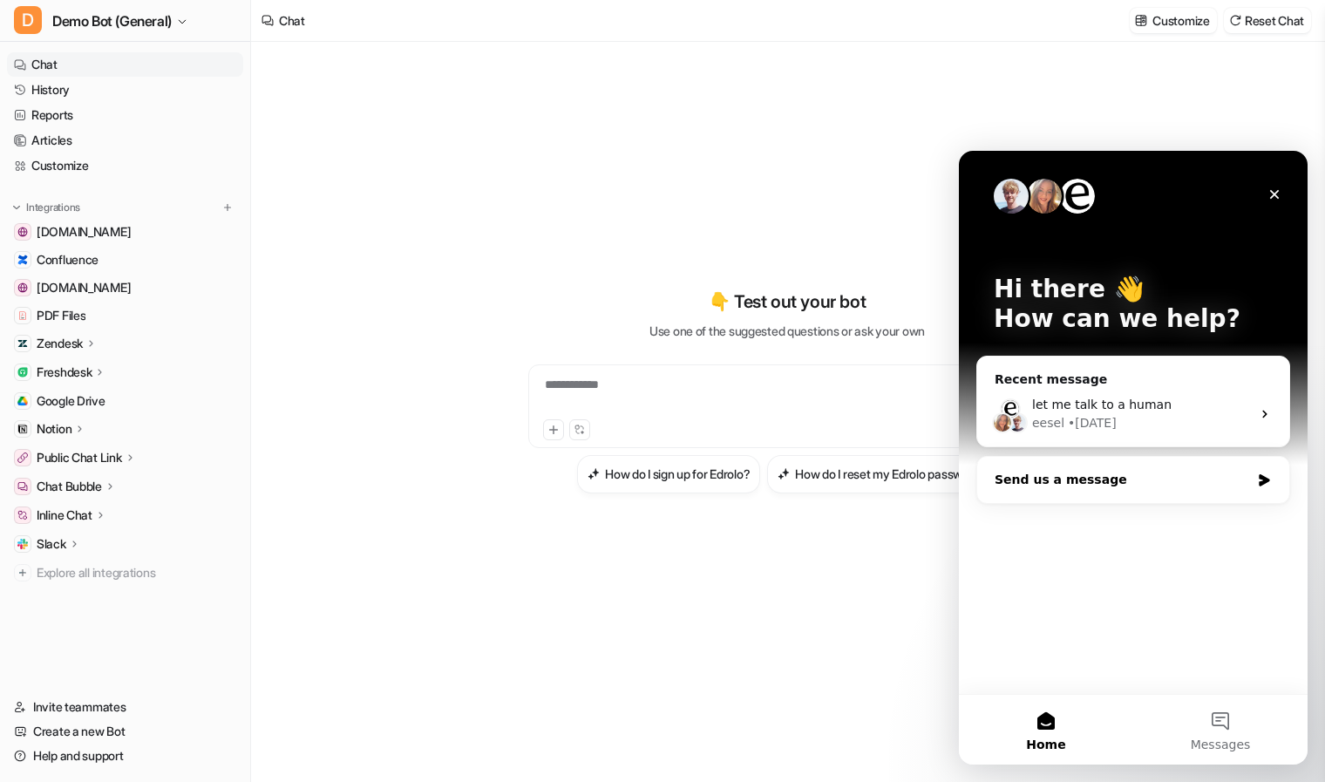
click at [1118, 486] on div "Send us a message" at bounding box center [1122, 480] width 255 height 18
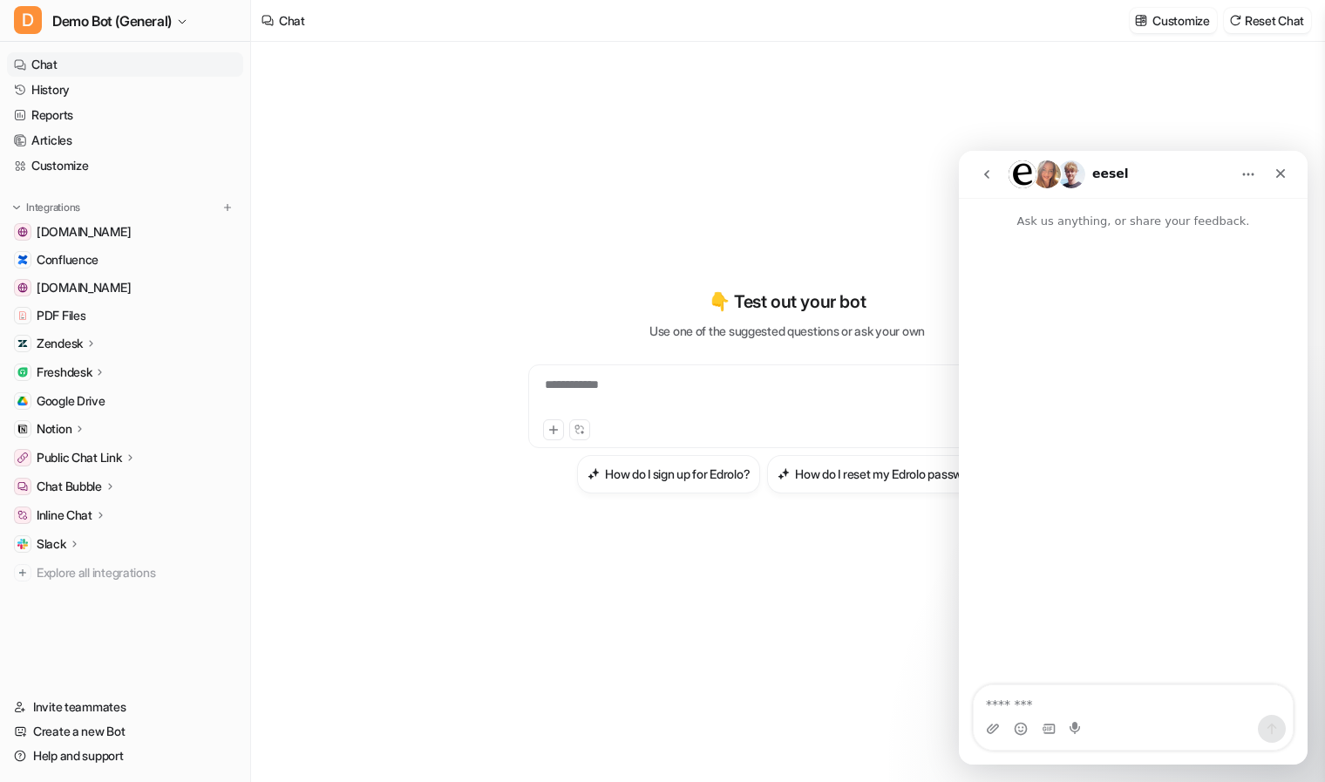
click at [1095, 700] on textarea "Message…" at bounding box center [1133, 700] width 319 height 30
click at [980, 168] on icon "go back" at bounding box center [987, 174] width 14 height 14
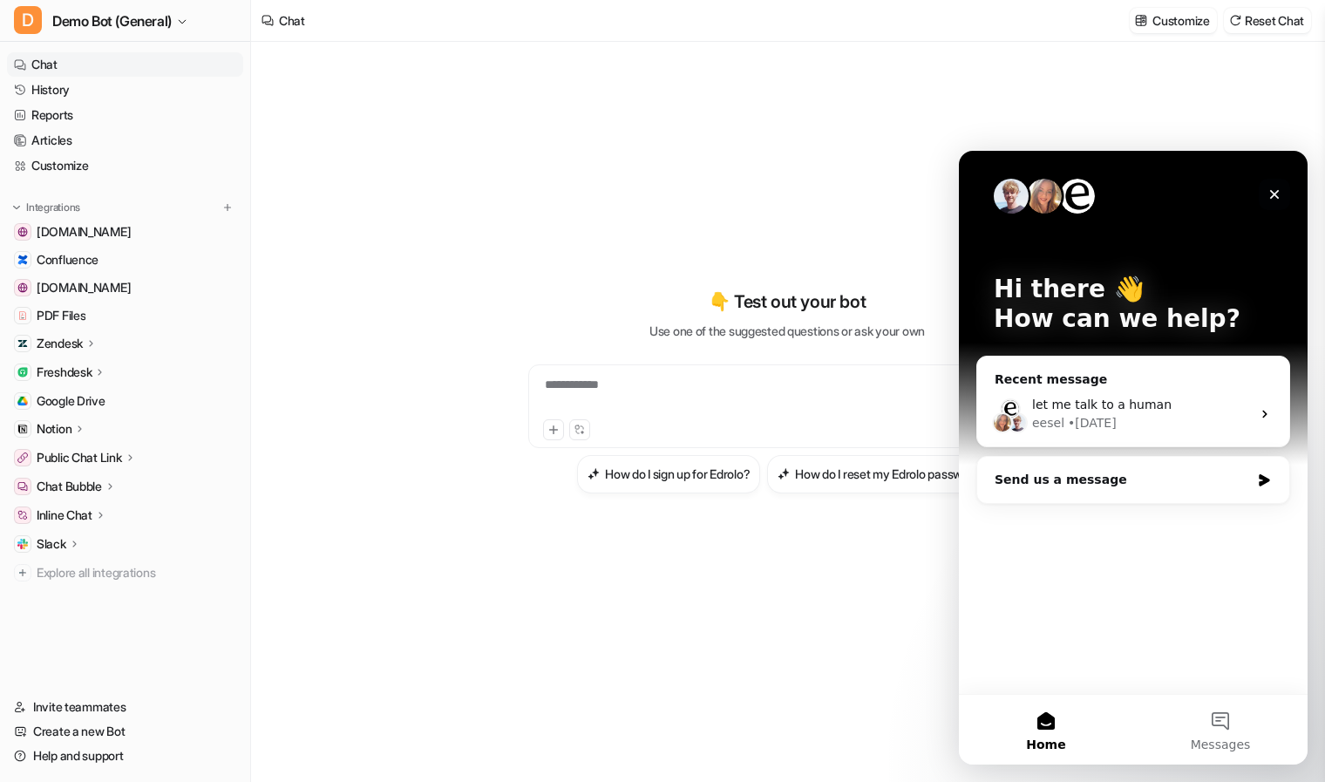
drag, startPoint x: 1270, startPoint y: 192, endPoint x: 2223, endPoint y: 396, distance: 974.4
click at [1270, 192] on icon "Close" at bounding box center [1275, 194] width 14 height 14
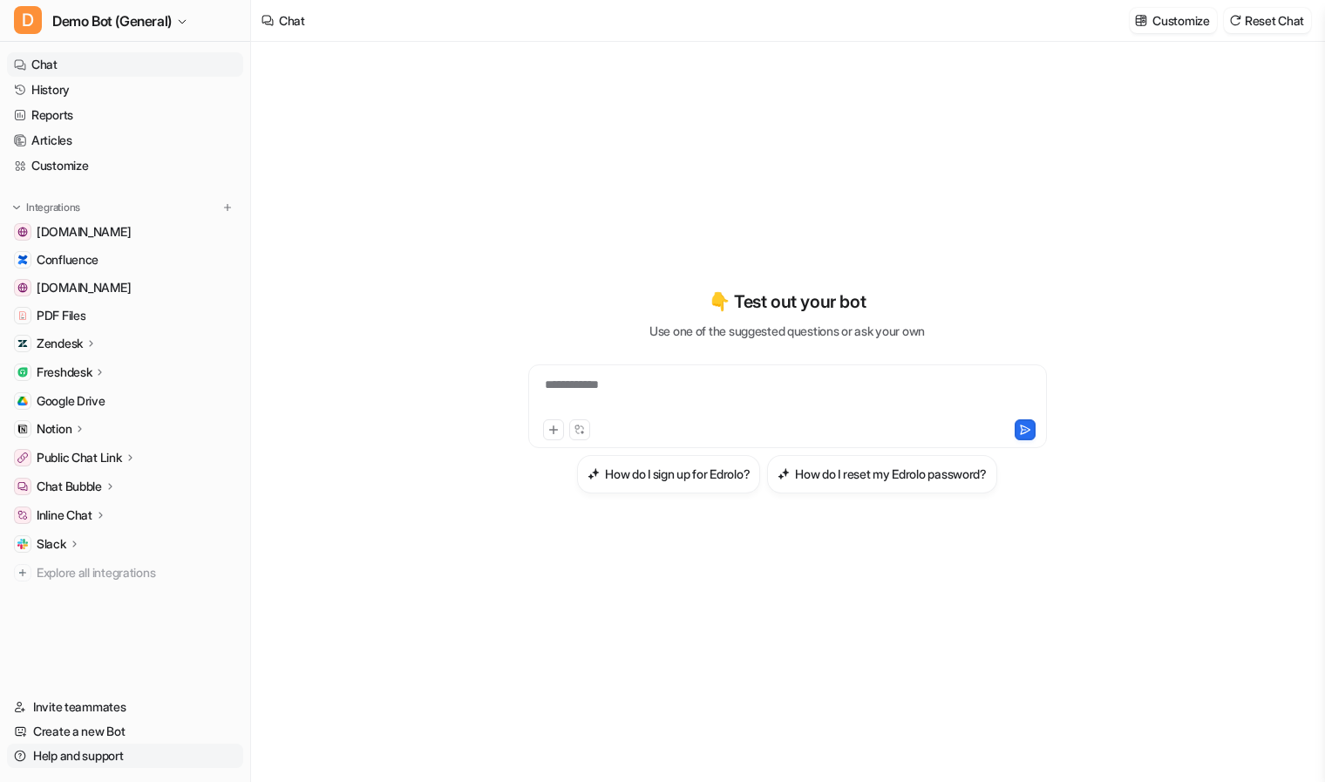
click at [47, 747] on link "Help and support" at bounding box center [125, 756] width 236 height 24
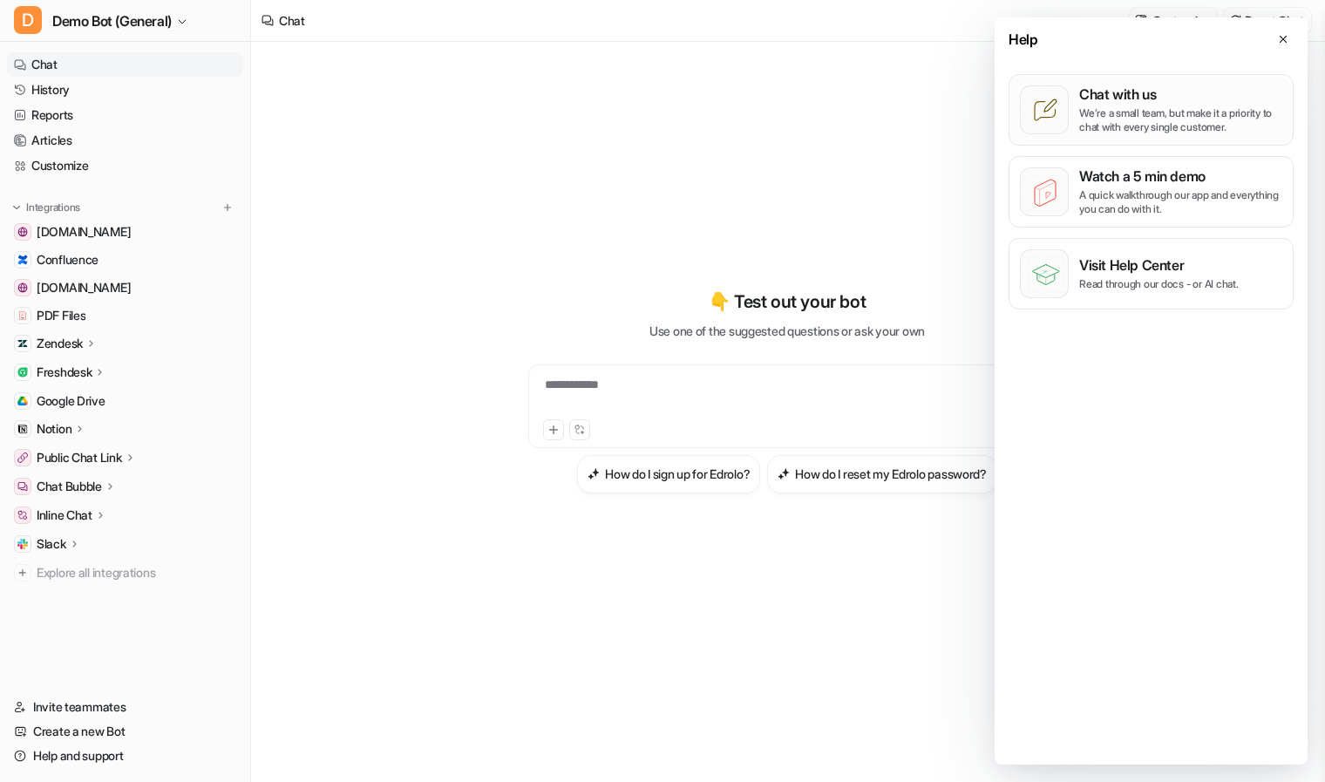
click at [1145, 117] on p "We’re a small team, but make it a priority to chat with every single customer." at bounding box center [1180, 120] width 203 height 28
